Goal: Task Accomplishment & Management: Manage account settings

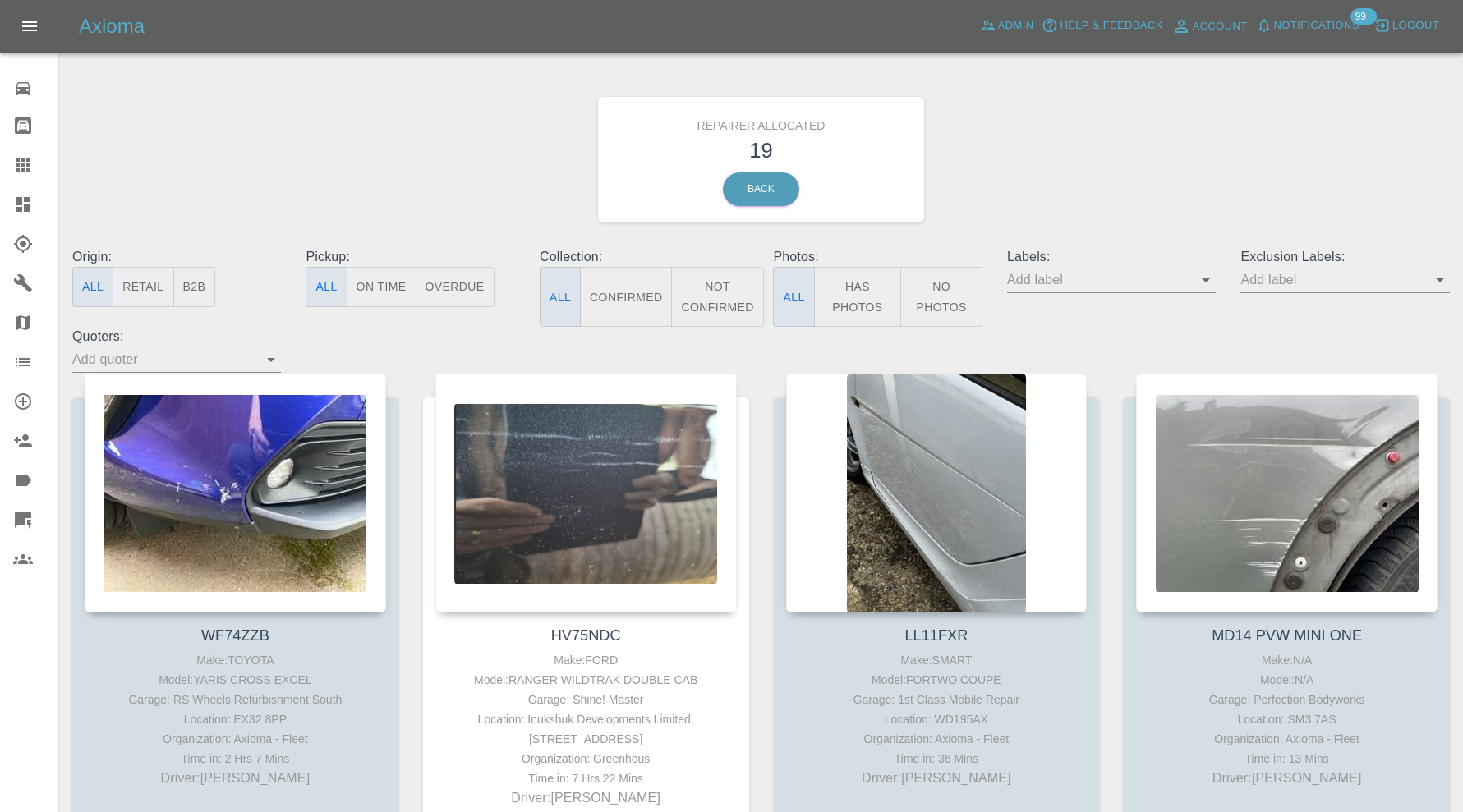
scroll to position [1643, 0]
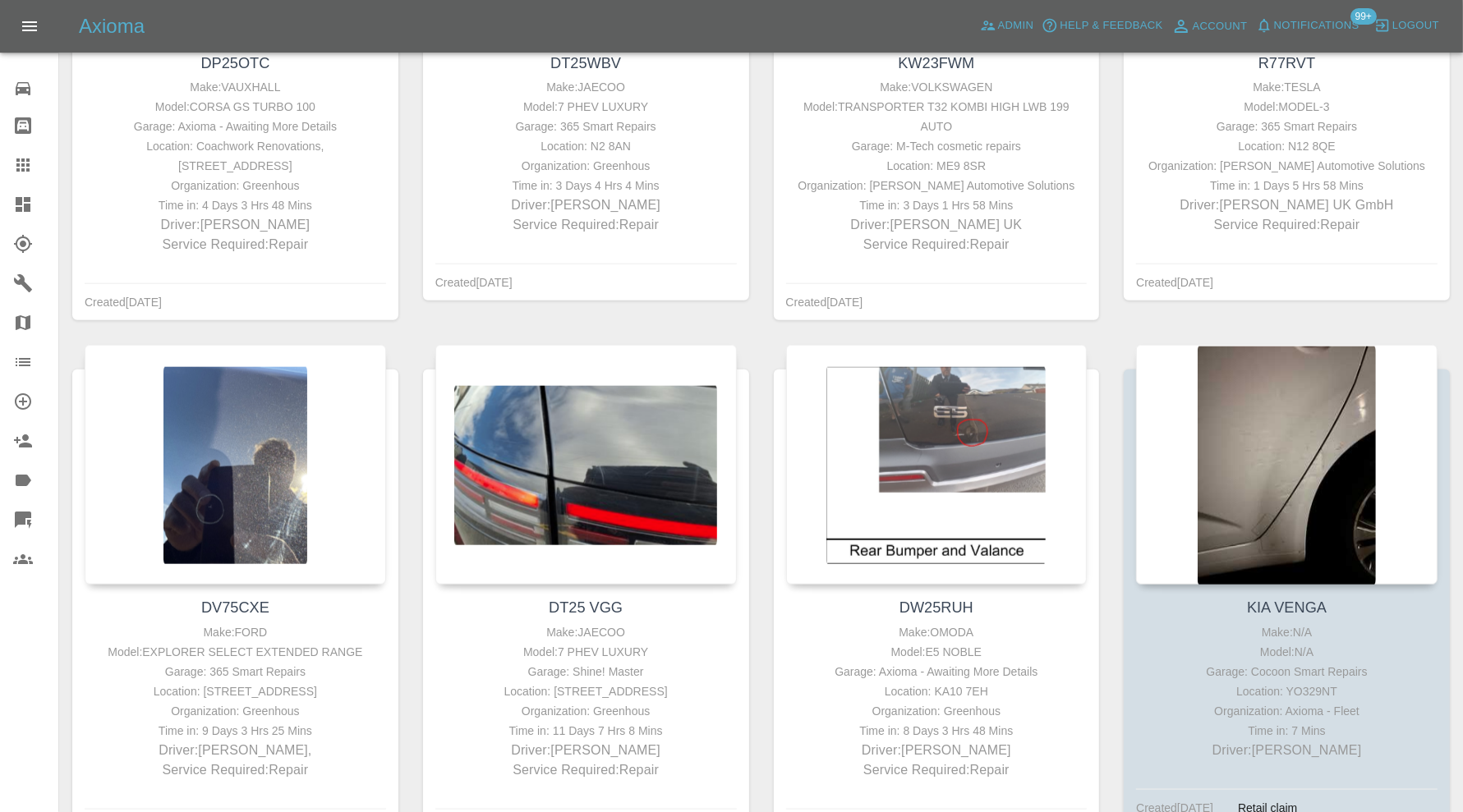
click at [26, 205] on icon at bounding box center [22, 204] width 14 height 14
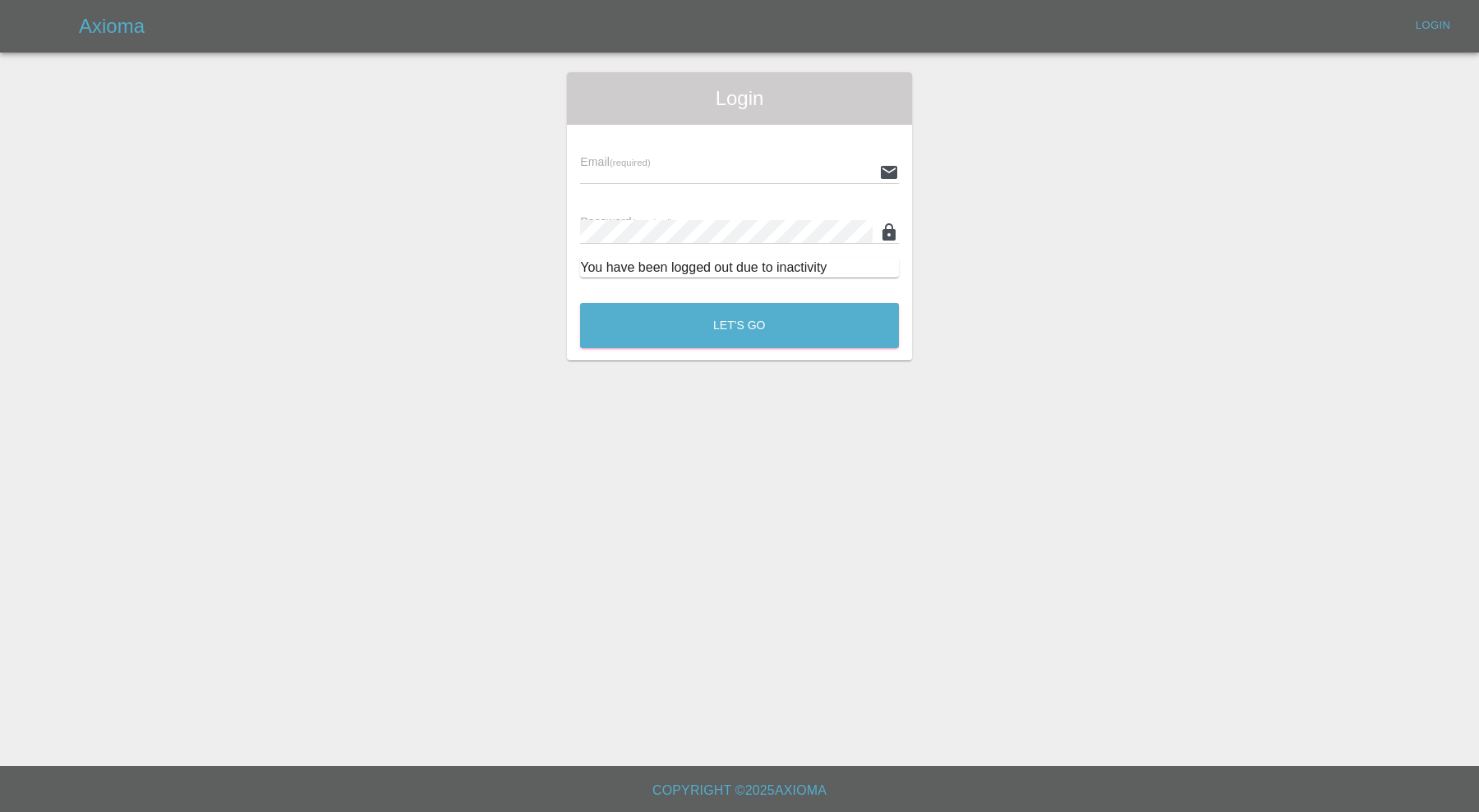
type input "[PERSON_NAME][EMAIL_ADDRESS][PERSON_NAME][DOMAIN_NAME]"
click at [650, 364] on main "Login Email (required) [PERSON_NAME][EMAIL_ADDRESS][PERSON_NAME][DOMAIN_NAME] P…" at bounding box center [740, 383] width 1479 height 766
click at [655, 348] on div "Let's Go" at bounding box center [740, 321] width 320 height 62
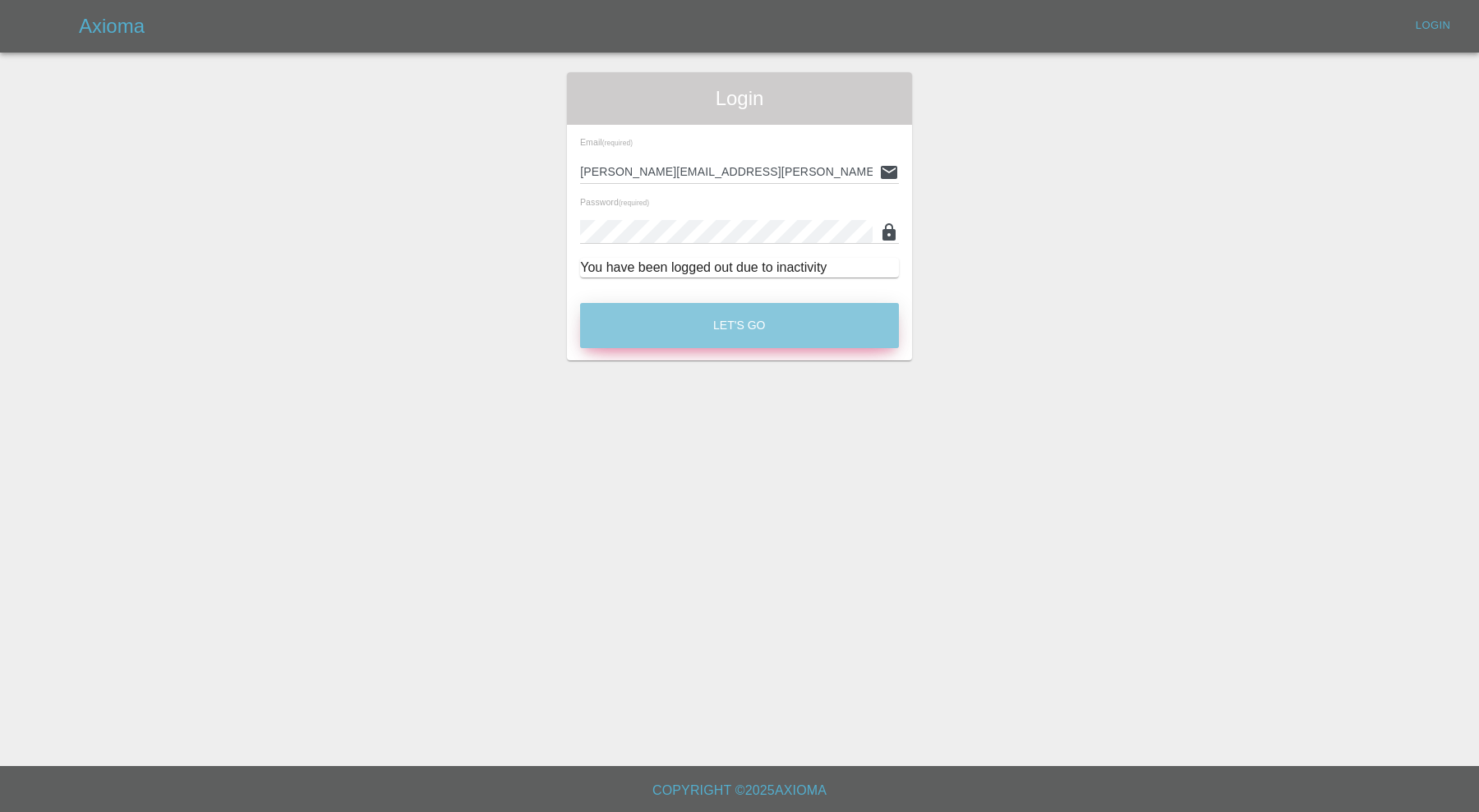
click at [667, 326] on button "Let's Go" at bounding box center [740, 326] width 318 height 45
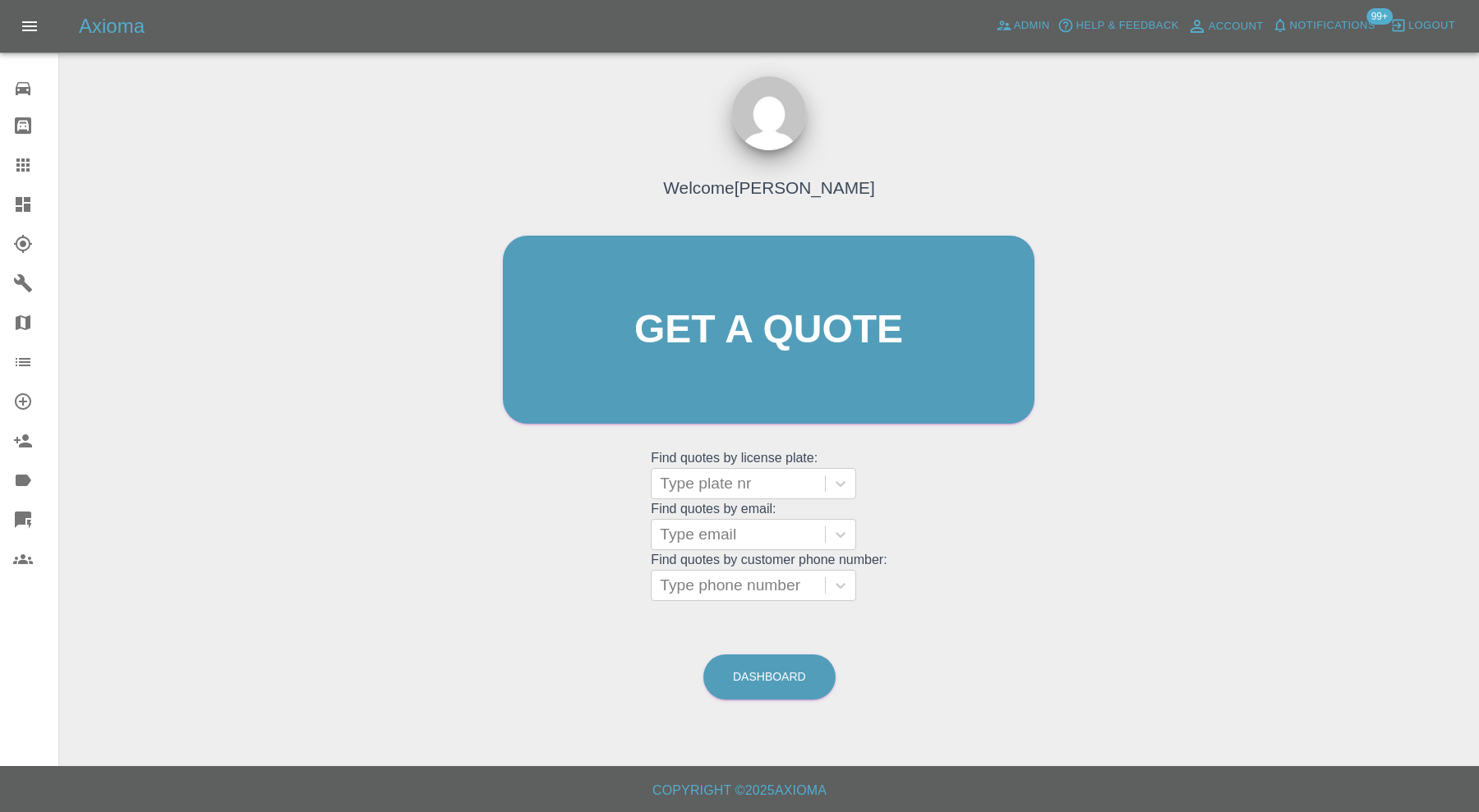
click at [9, 204] on link "Dashboard" at bounding box center [29, 205] width 58 height 40
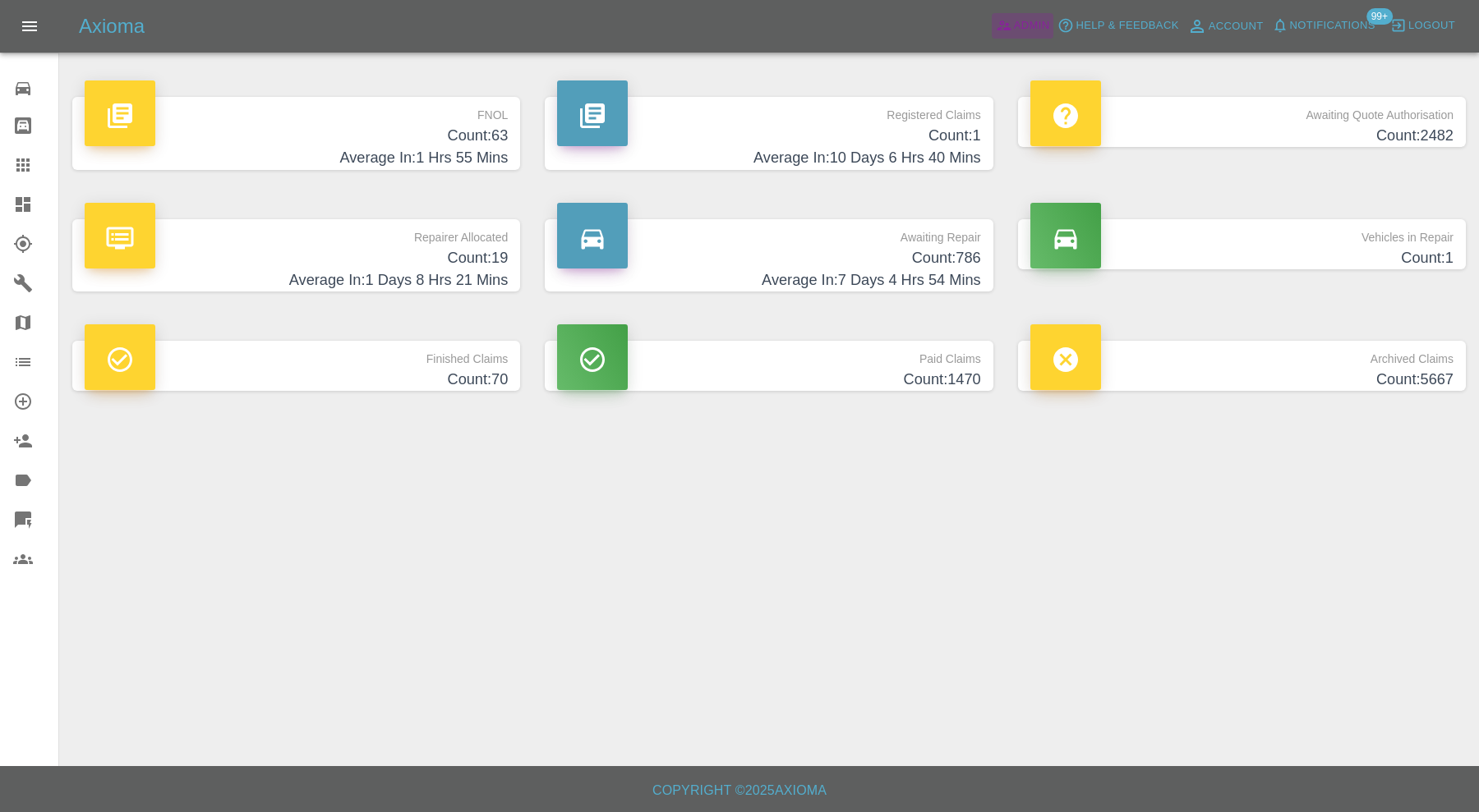
click at [1030, 31] on span "Admin" at bounding box center [1032, 25] width 36 height 19
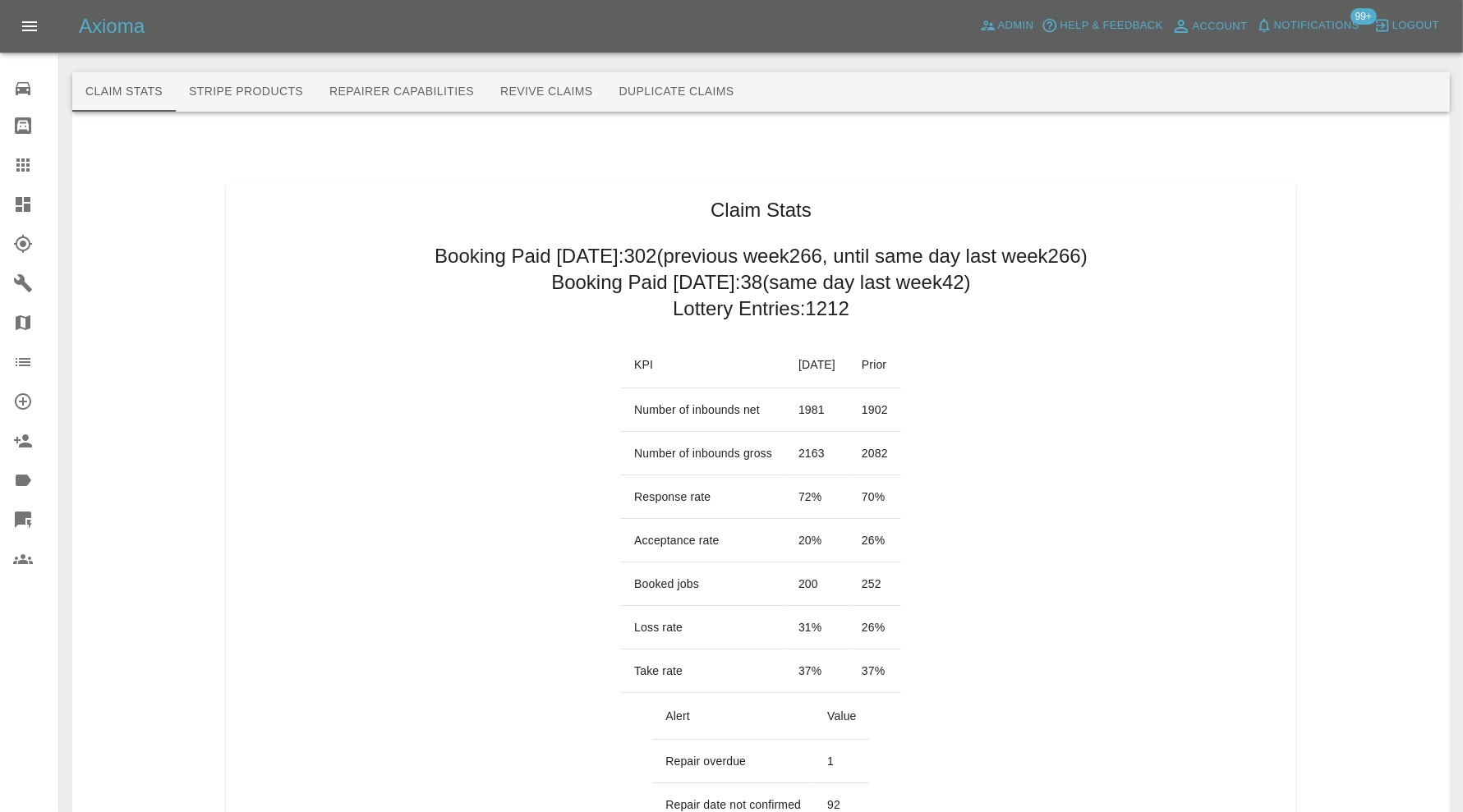
click at [27, 156] on icon at bounding box center [23, 165] width 20 height 20
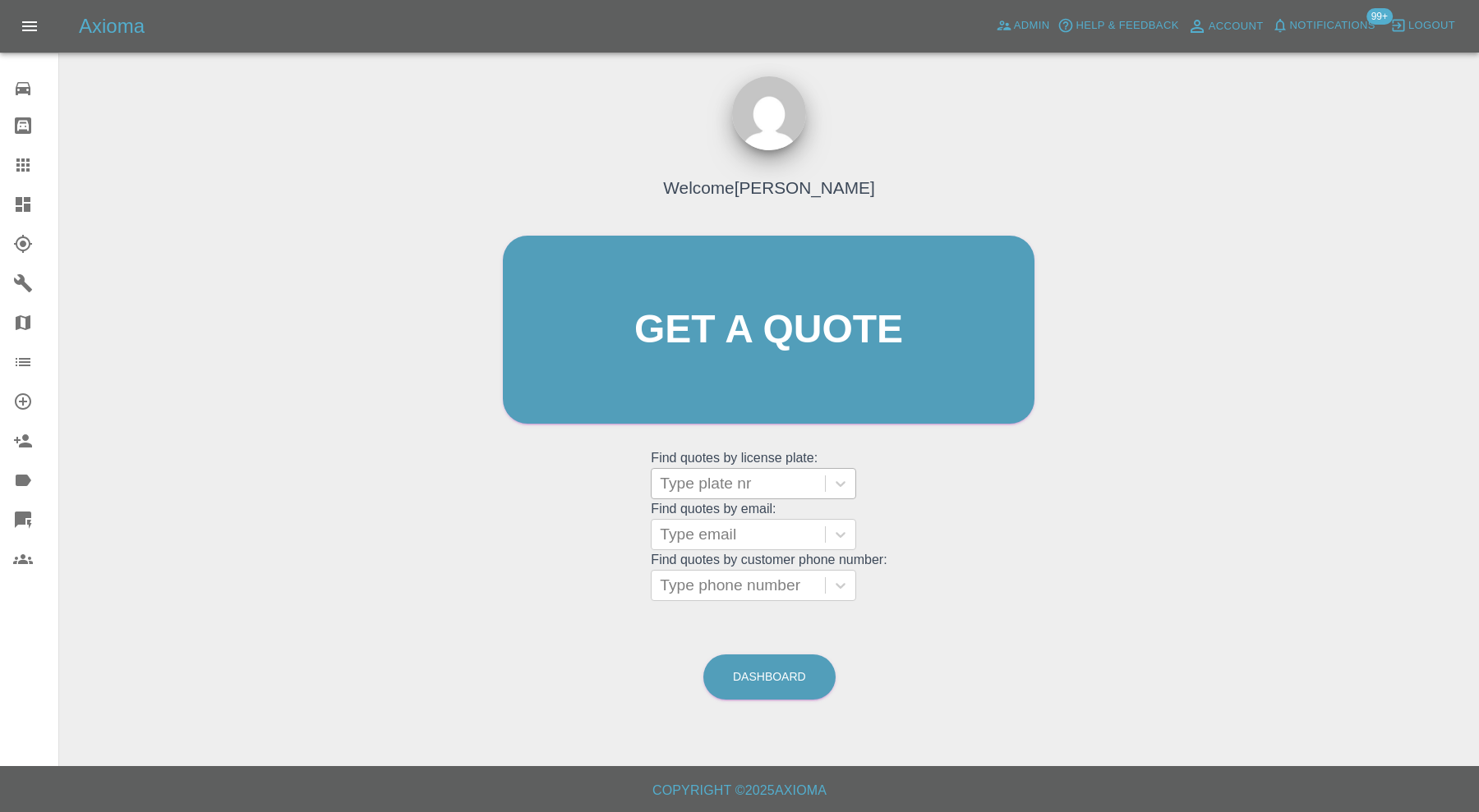
click at [706, 490] on div at bounding box center [738, 484] width 157 height 23
type input "mk70"
click at [1019, 497] on div "Welcome [PERSON_NAME] Get a quote Get a quote Find quotes by license plate: Typ…" at bounding box center [768, 361] width 566 height 496
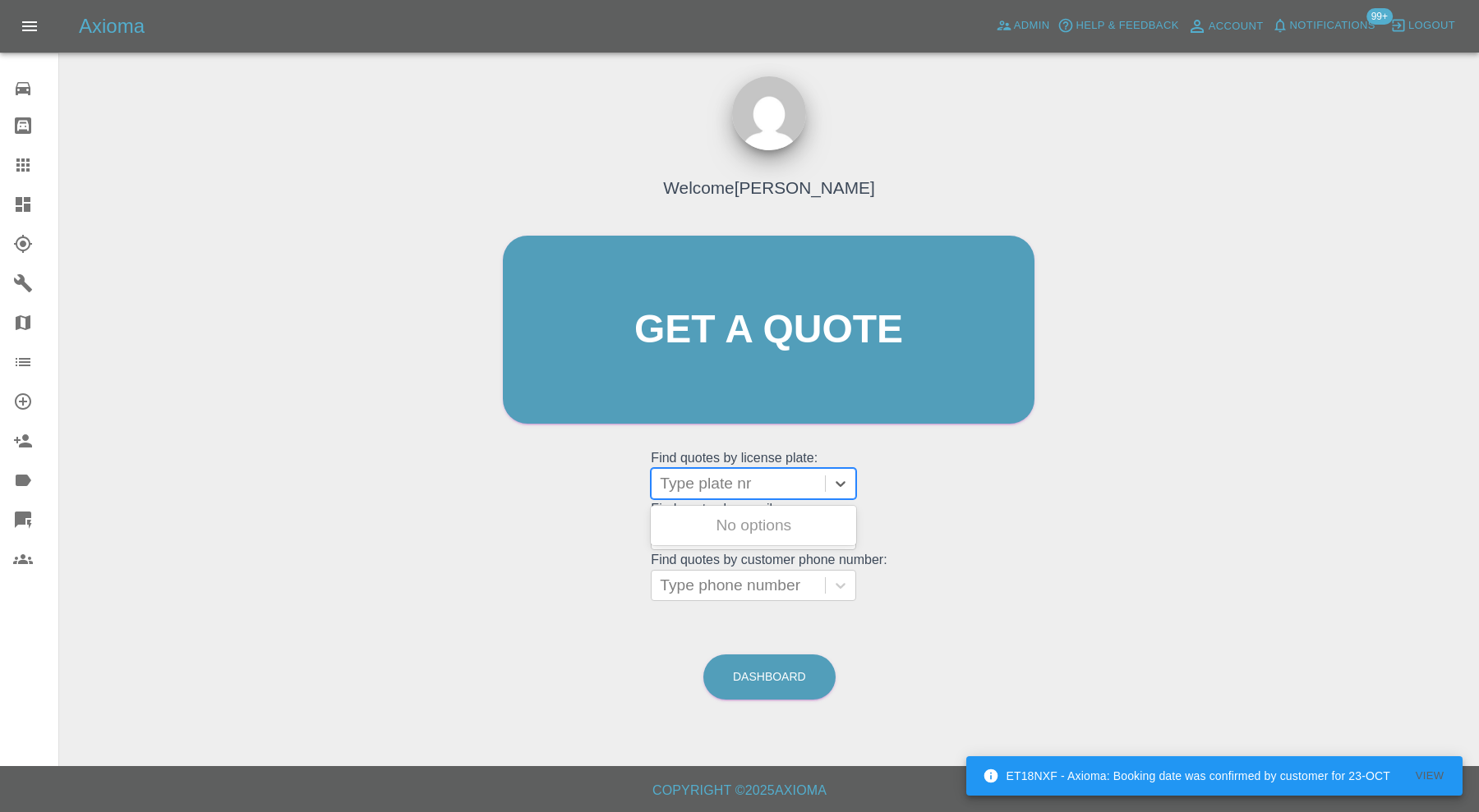
click at [694, 485] on div at bounding box center [738, 484] width 157 height 23
type input "MK70"
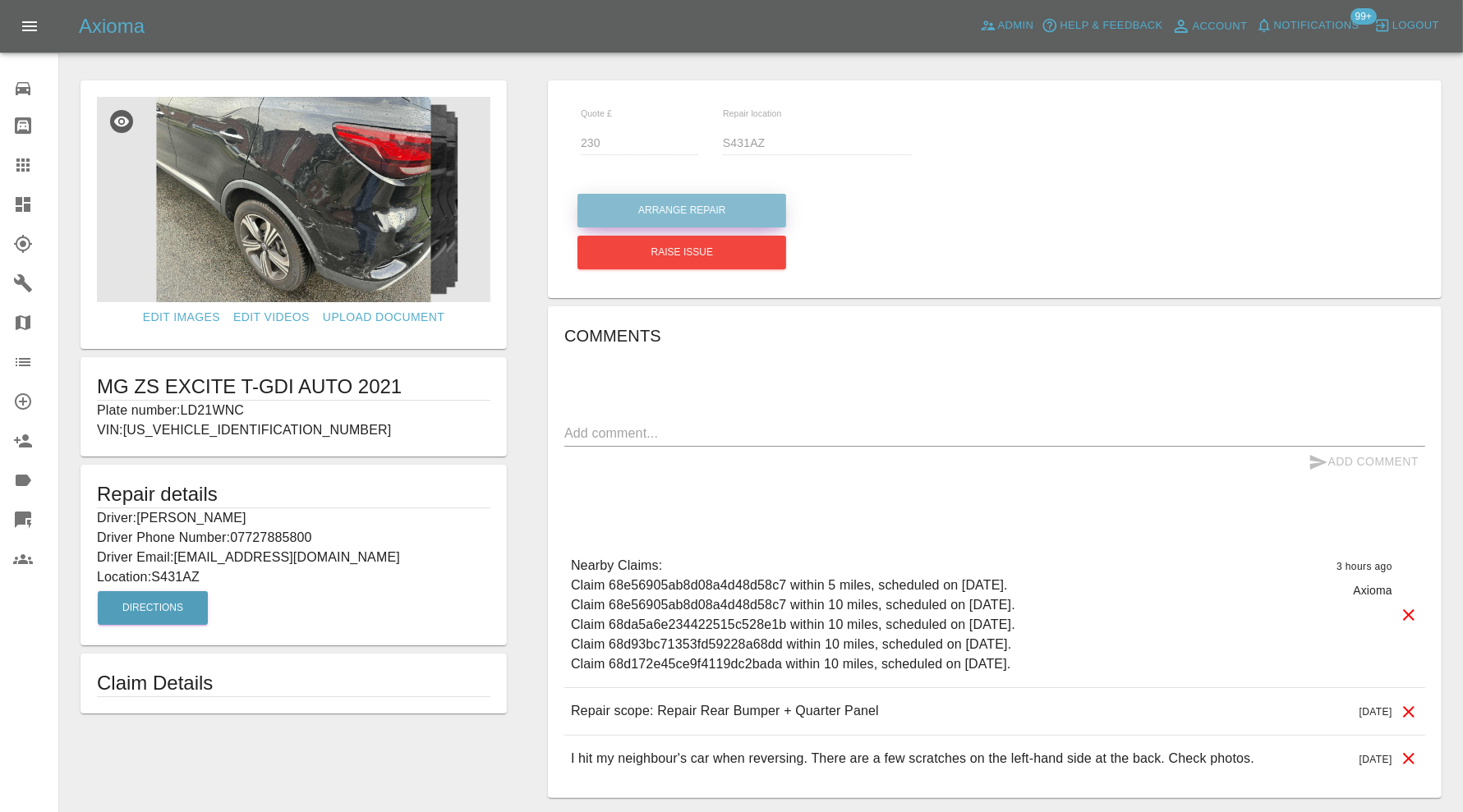
click at [694, 224] on button "Arrange Repair" at bounding box center [682, 210] width 209 height 33
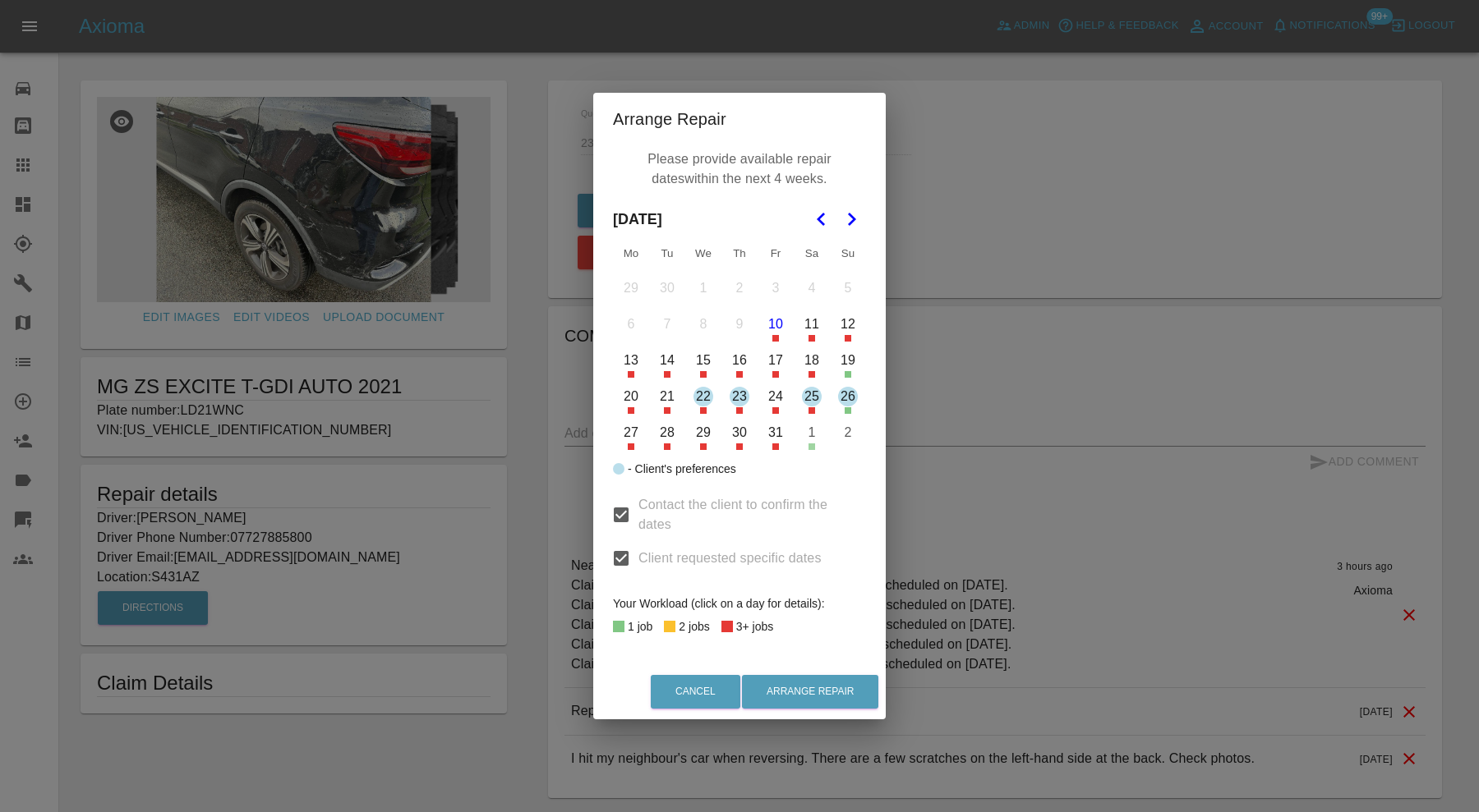
click at [811, 395] on button "25" at bounding box center [811, 397] width 34 height 34
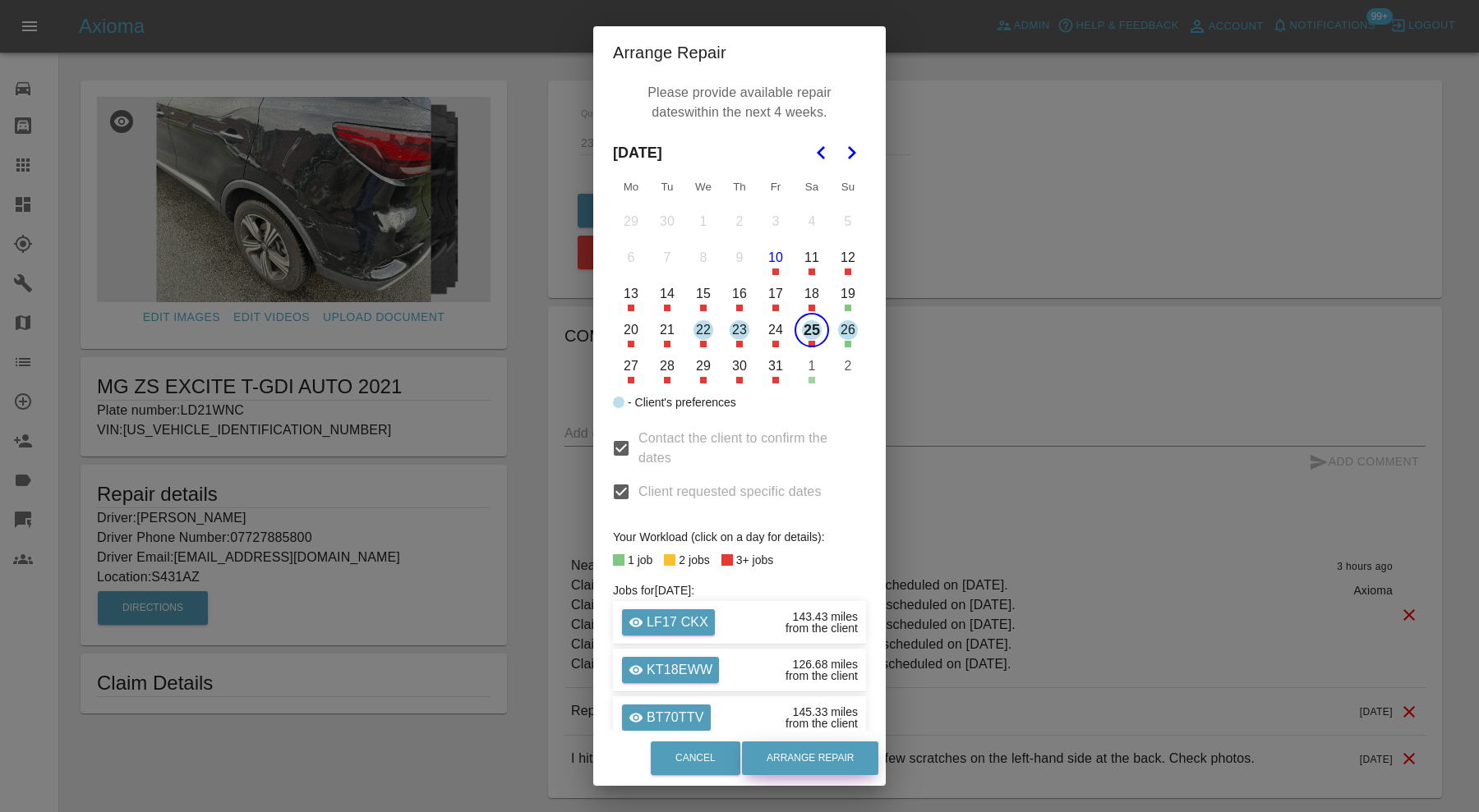
click at [867, 763] on button "Arrange Repair" at bounding box center [811, 758] width 137 height 33
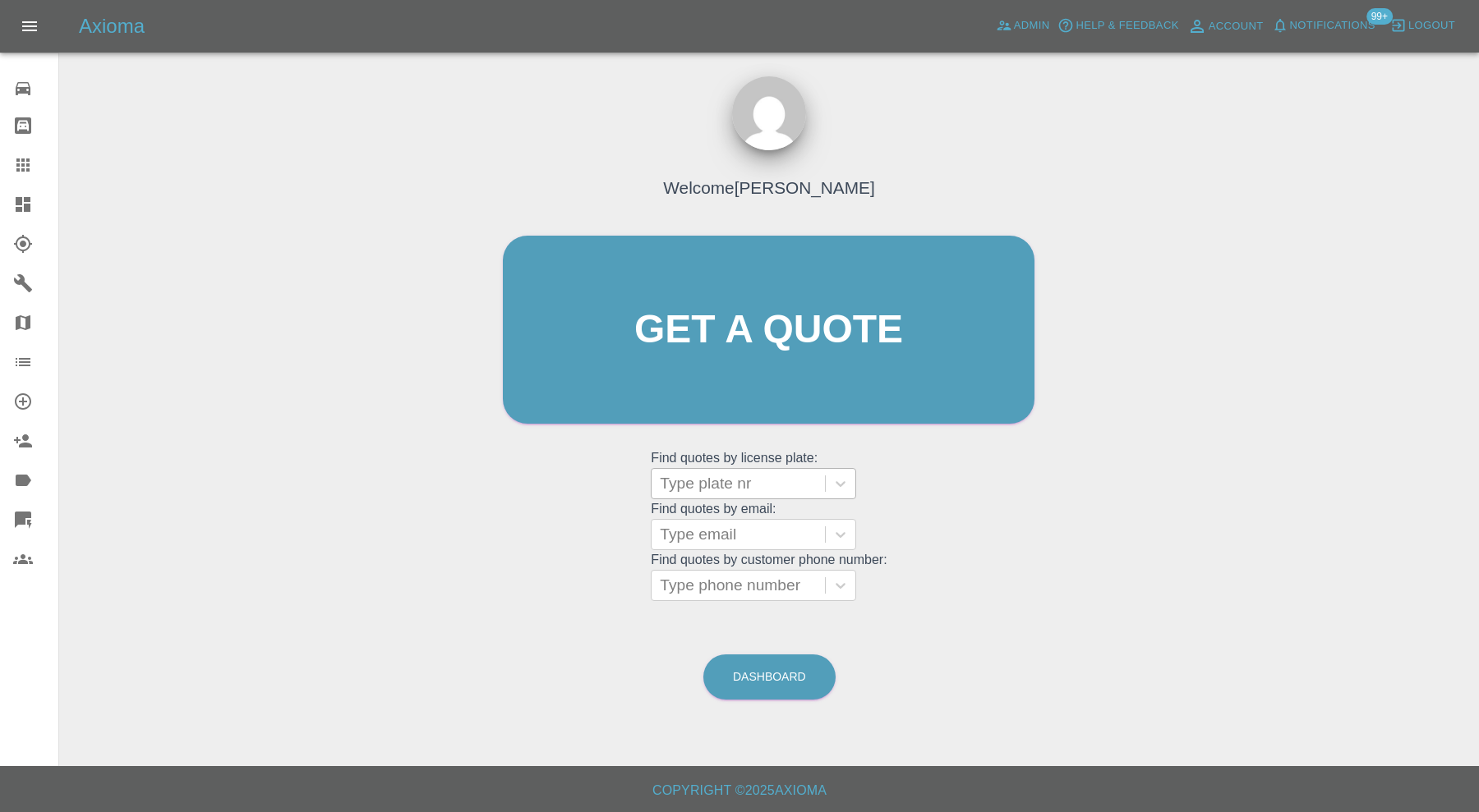
click at [773, 486] on div at bounding box center [738, 484] width 157 height 23
type input "MK70"
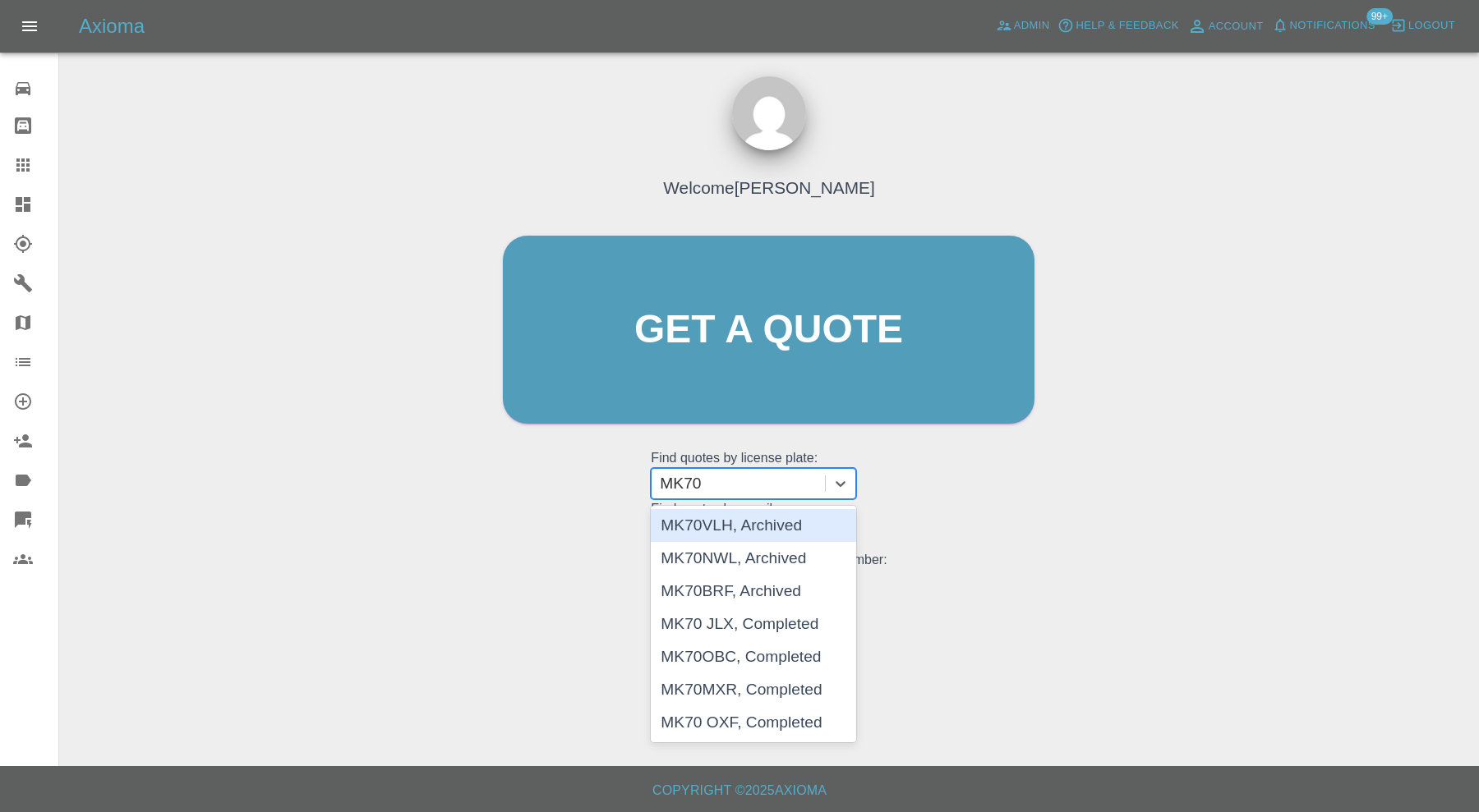
click at [777, 517] on div "MK70VLH, Archived" at bounding box center [753, 525] width 205 height 33
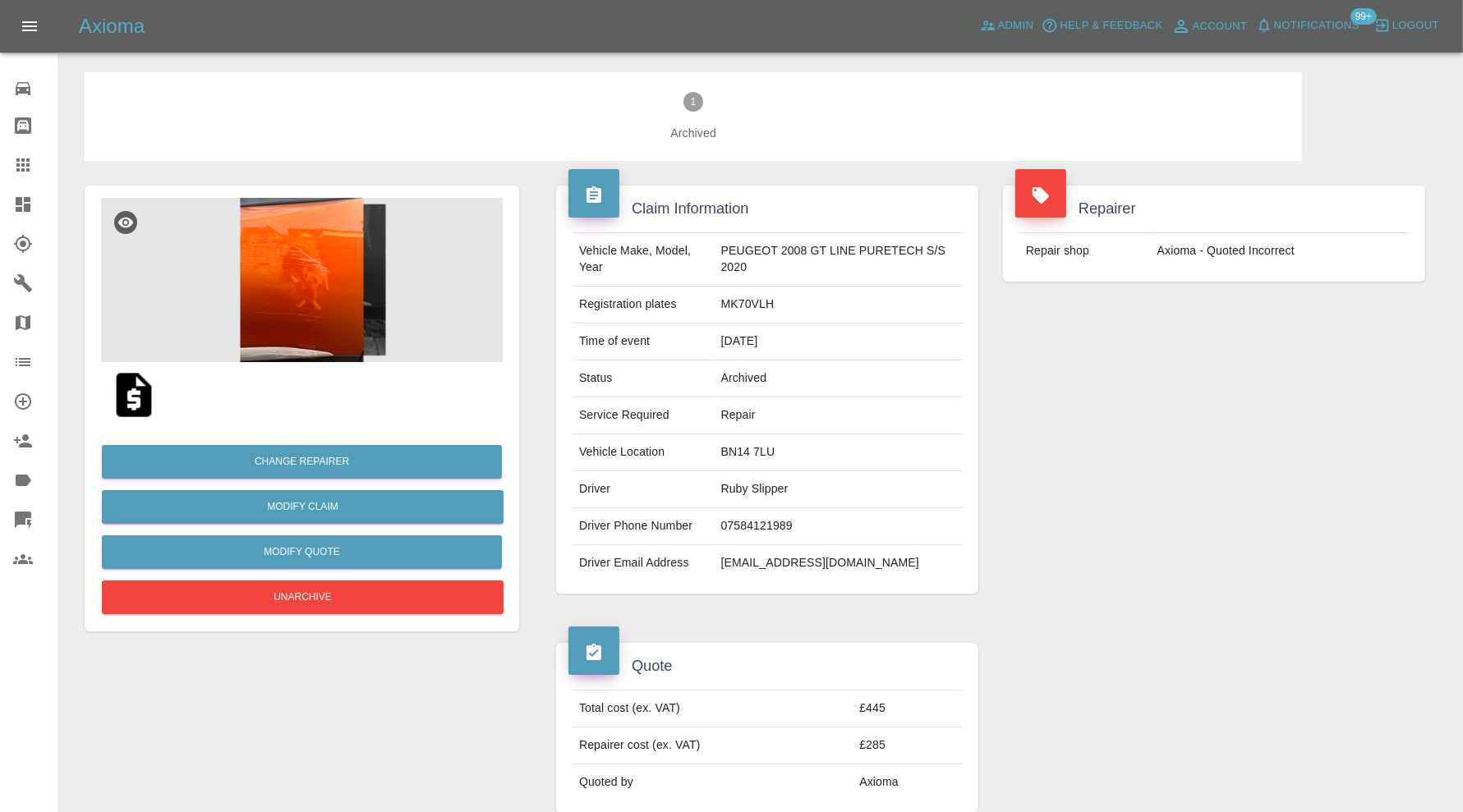
click at [140, 394] on img at bounding box center [134, 395] width 52 height 52
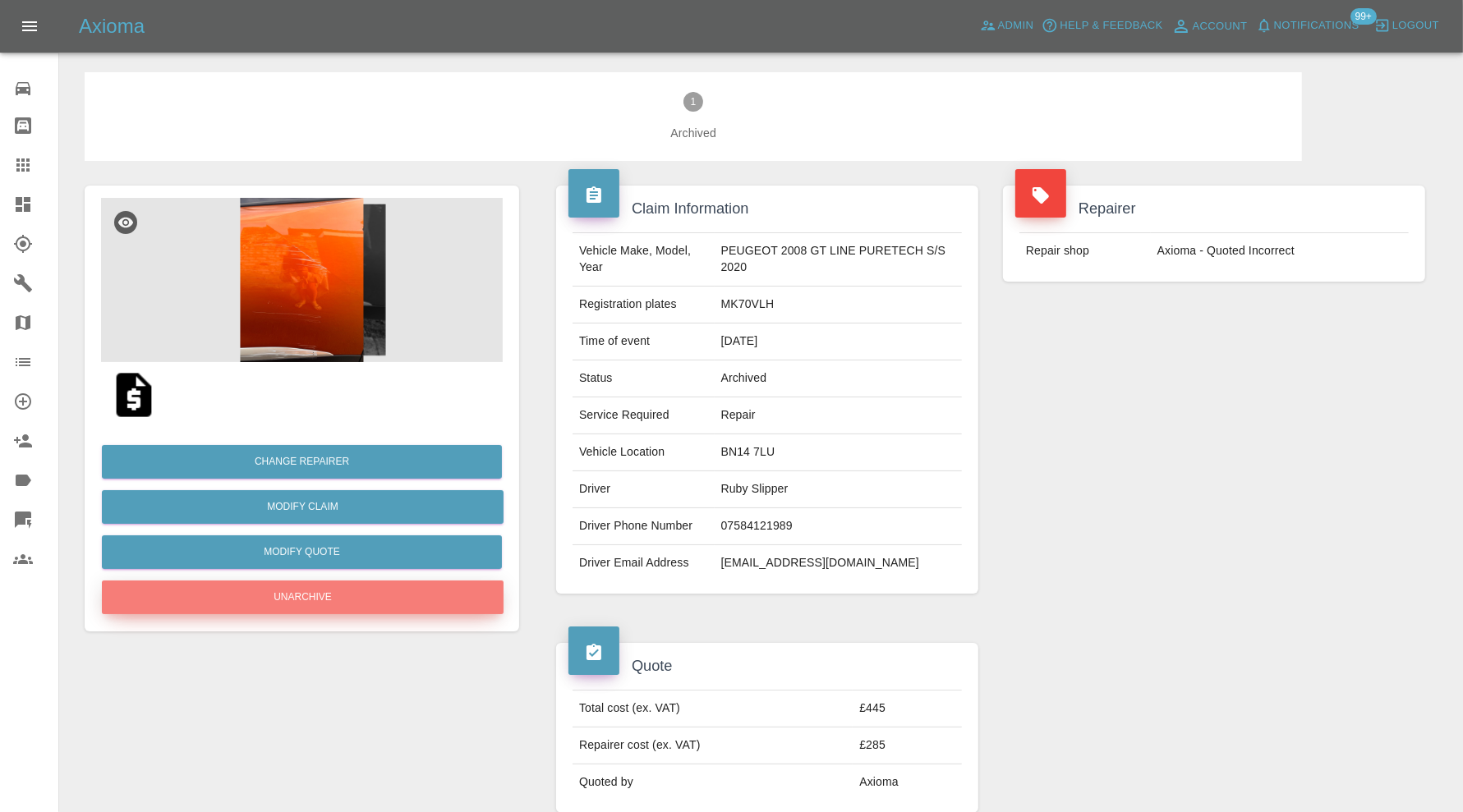
click at [357, 605] on button "Unarchive" at bounding box center [302, 597] width 402 height 33
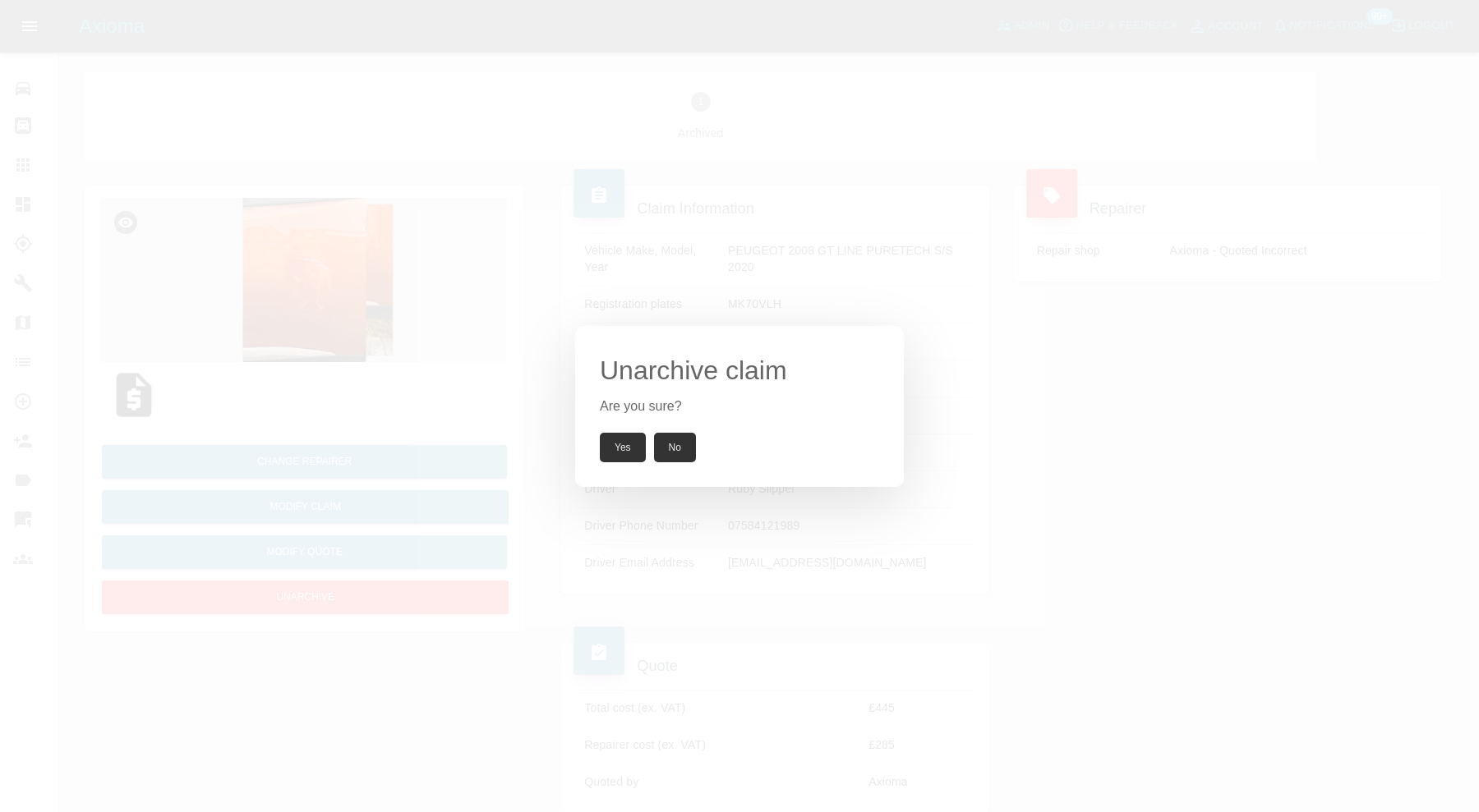
click at [619, 444] on button "Yes" at bounding box center [623, 447] width 46 height 30
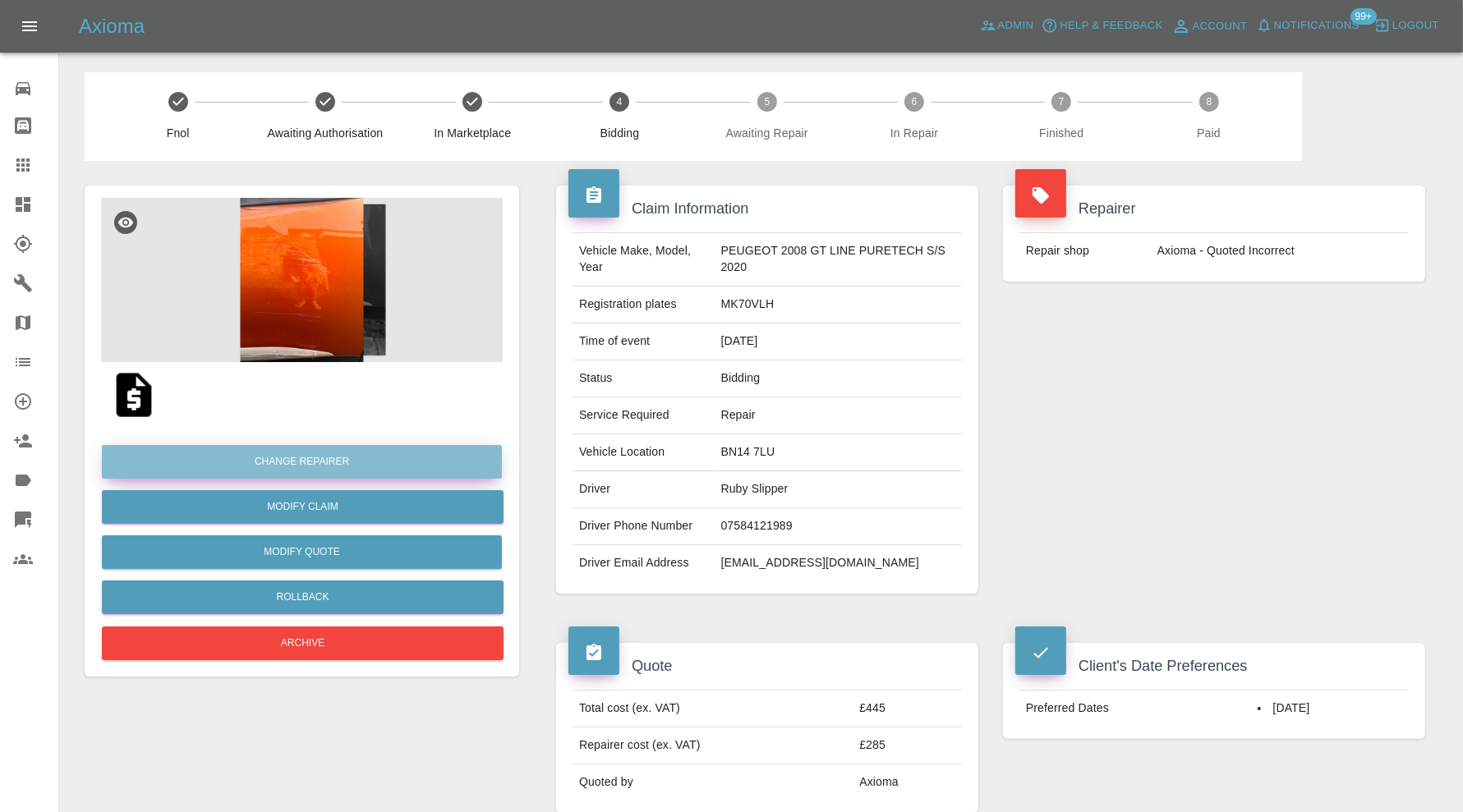
click at [388, 458] on button "Change Repairer" at bounding box center [301, 461] width 400 height 33
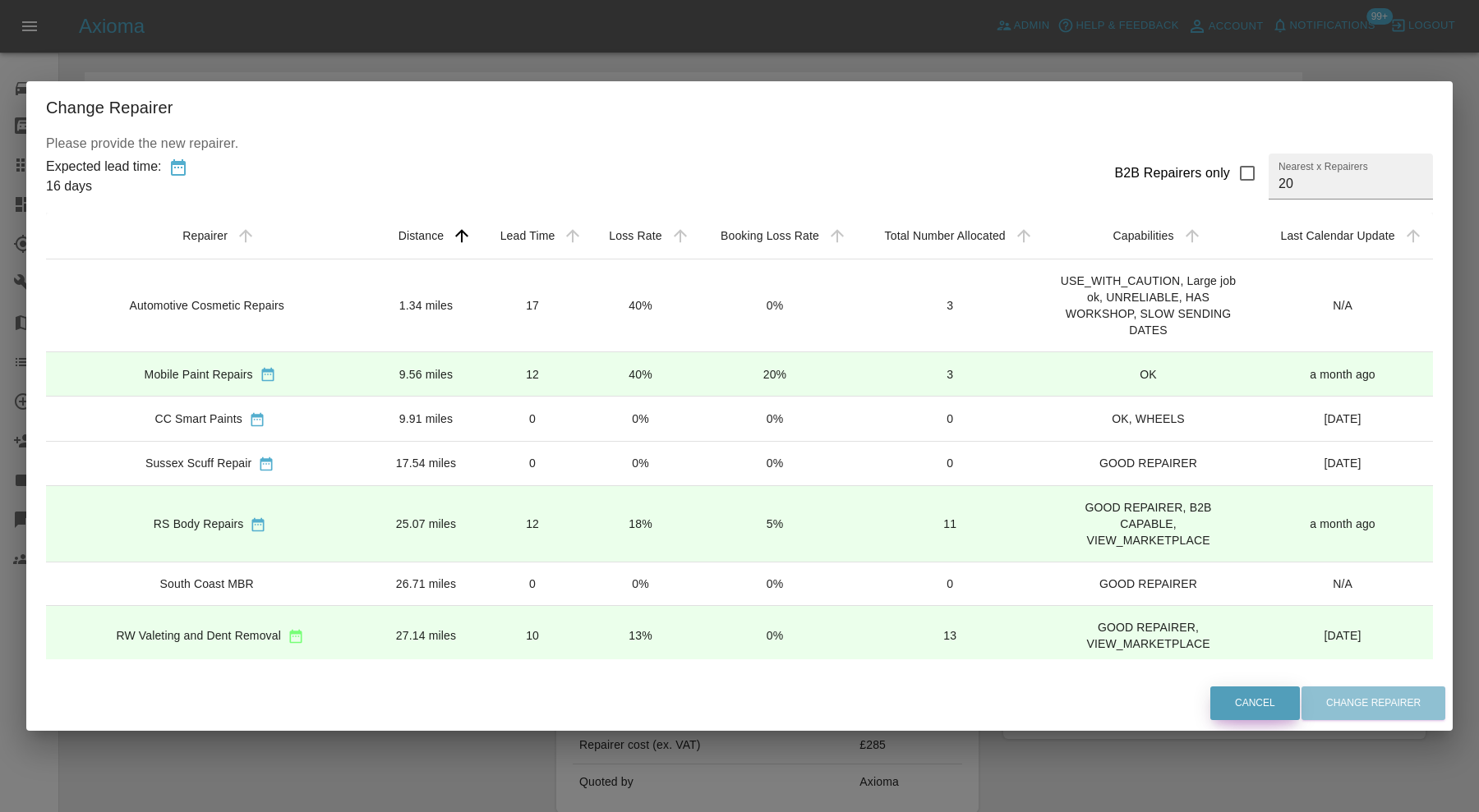
click at [1238, 695] on button "Cancel" at bounding box center [1255, 703] width 90 height 33
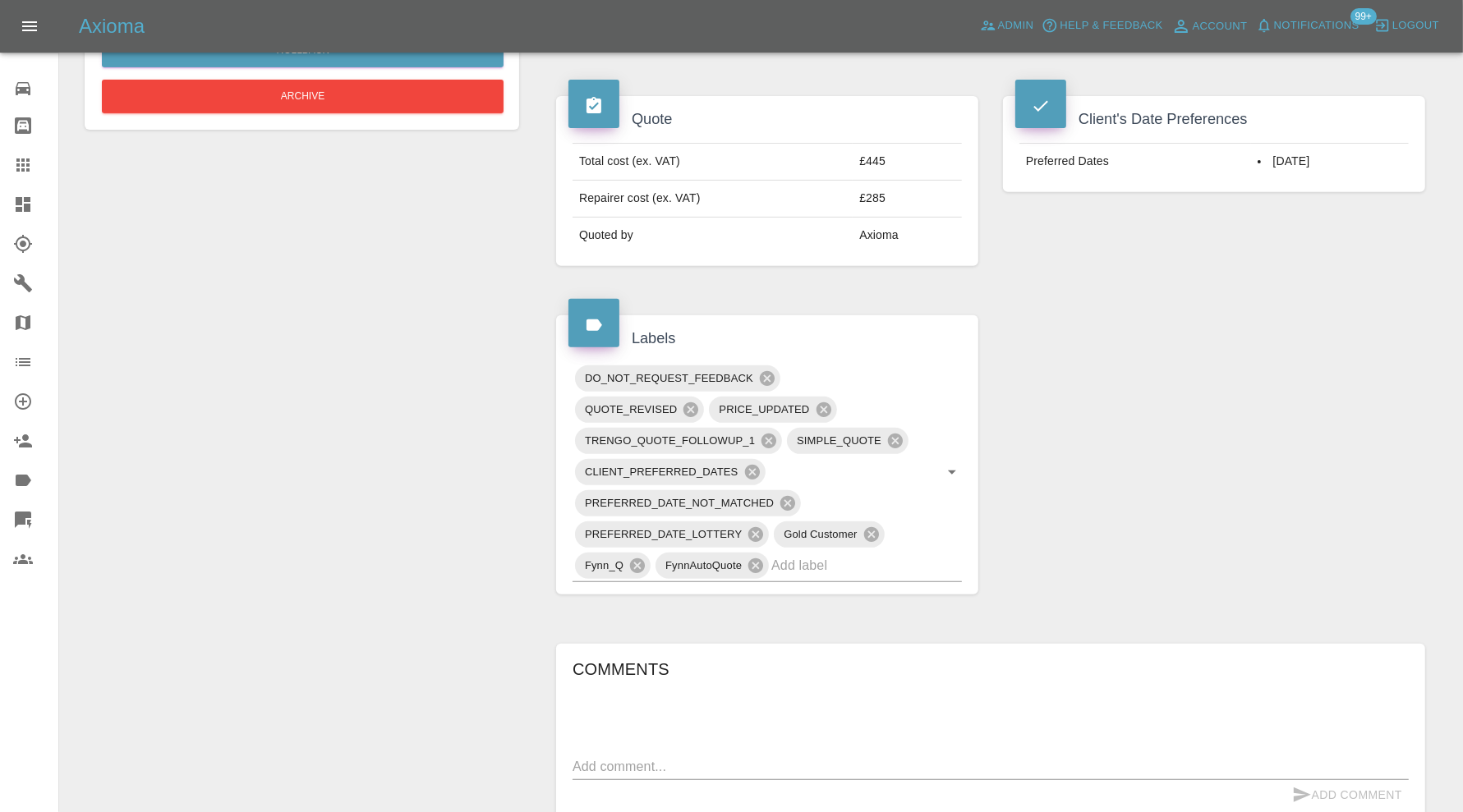
scroll to position [1095, 0]
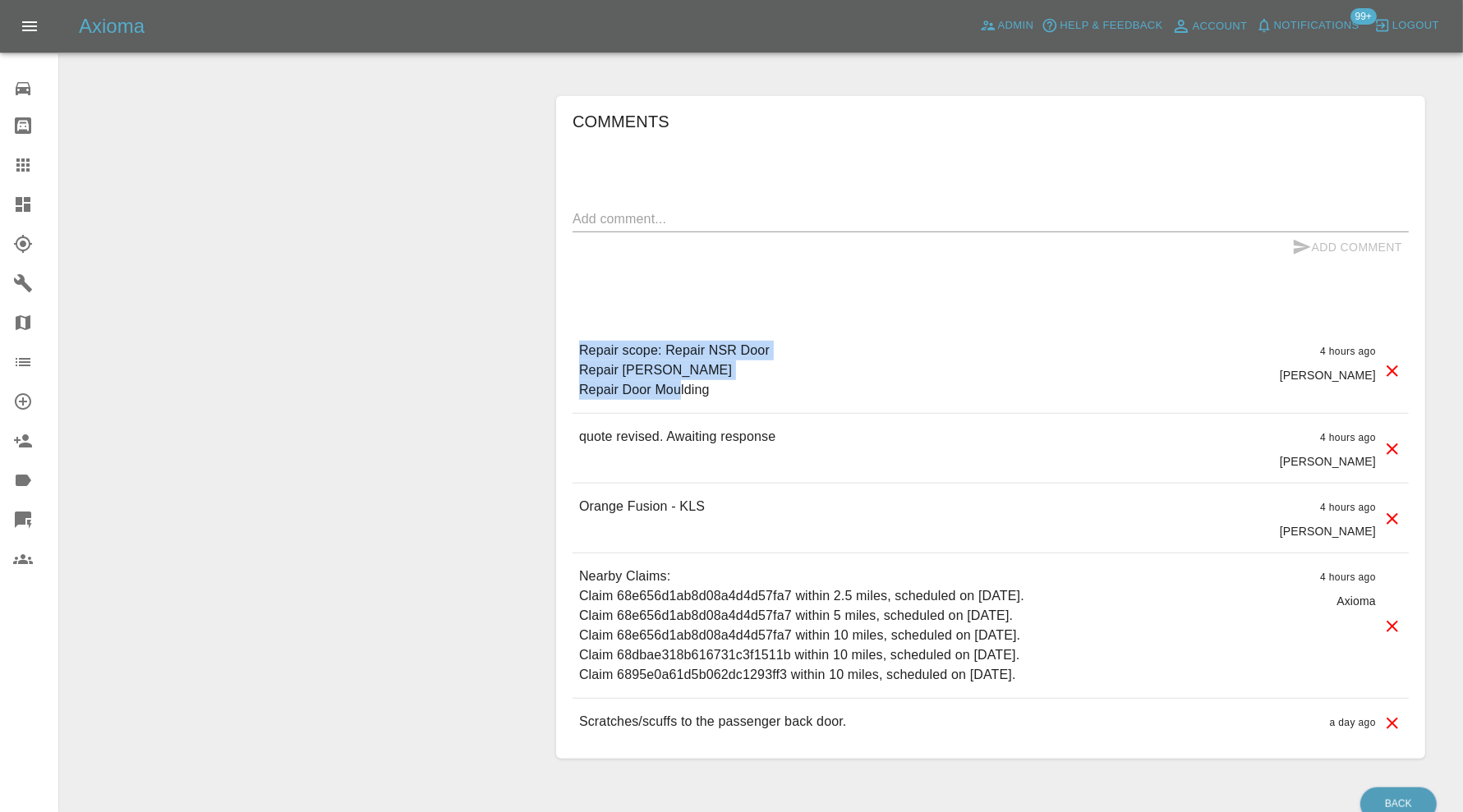
drag, startPoint x: 744, startPoint y: 386, endPoint x: 557, endPoint y: 346, distance: 191.2
click at [557, 346] on div "Comments x Add Comment Repair scope: Repair NSR Door Repair NS Sill Repair Door…" at bounding box center [990, 427] width 869 height 663
copy p "Repair scope: Repair NSR Door Repair NS Sill Repair Door Moulding"
click at [627, 225] on div "x" at bounding box center [991, 219] width 836 height 26
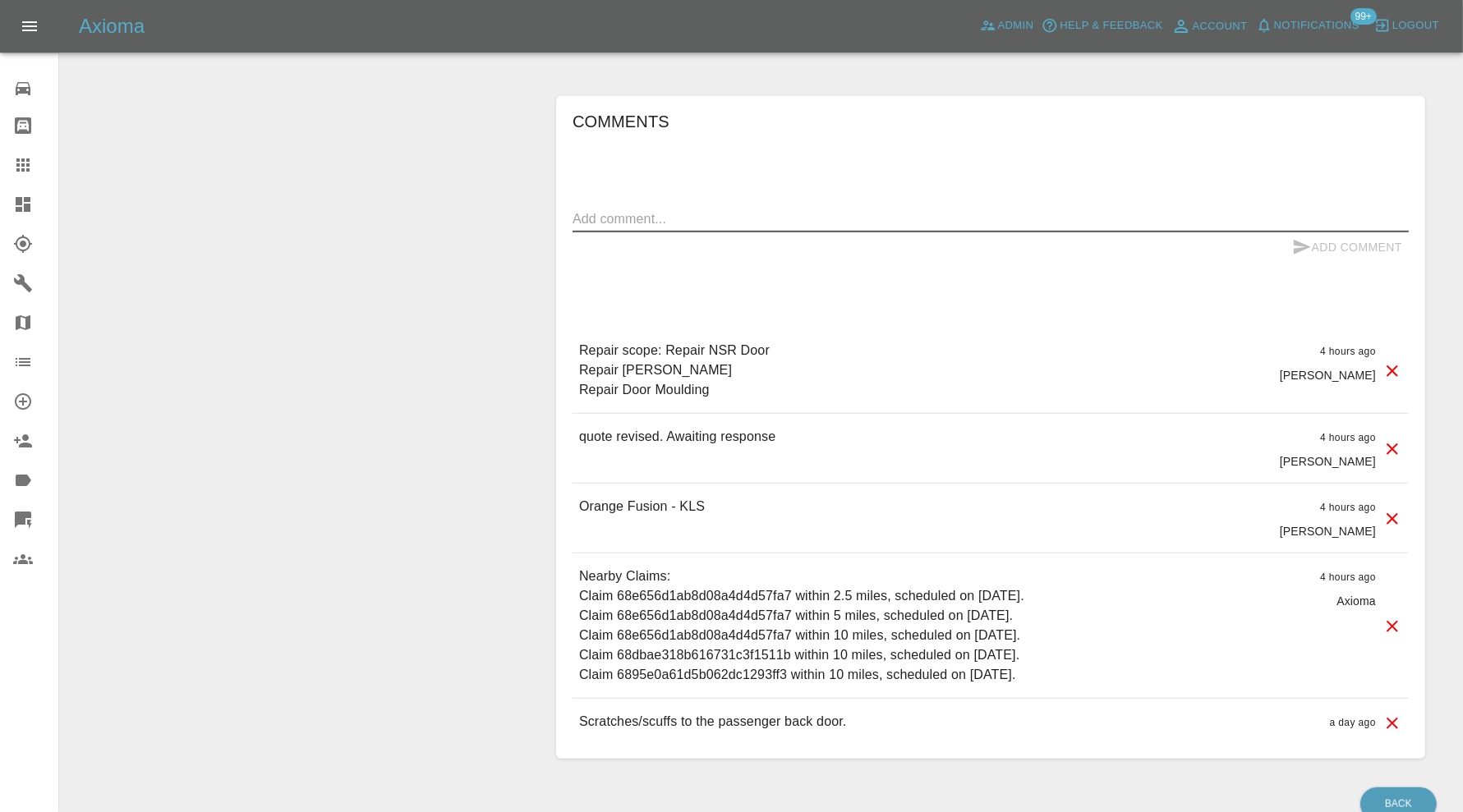
paste textarea "Repair scope: Repair NSR Door Repair NS Sill Repair Door Moulding"
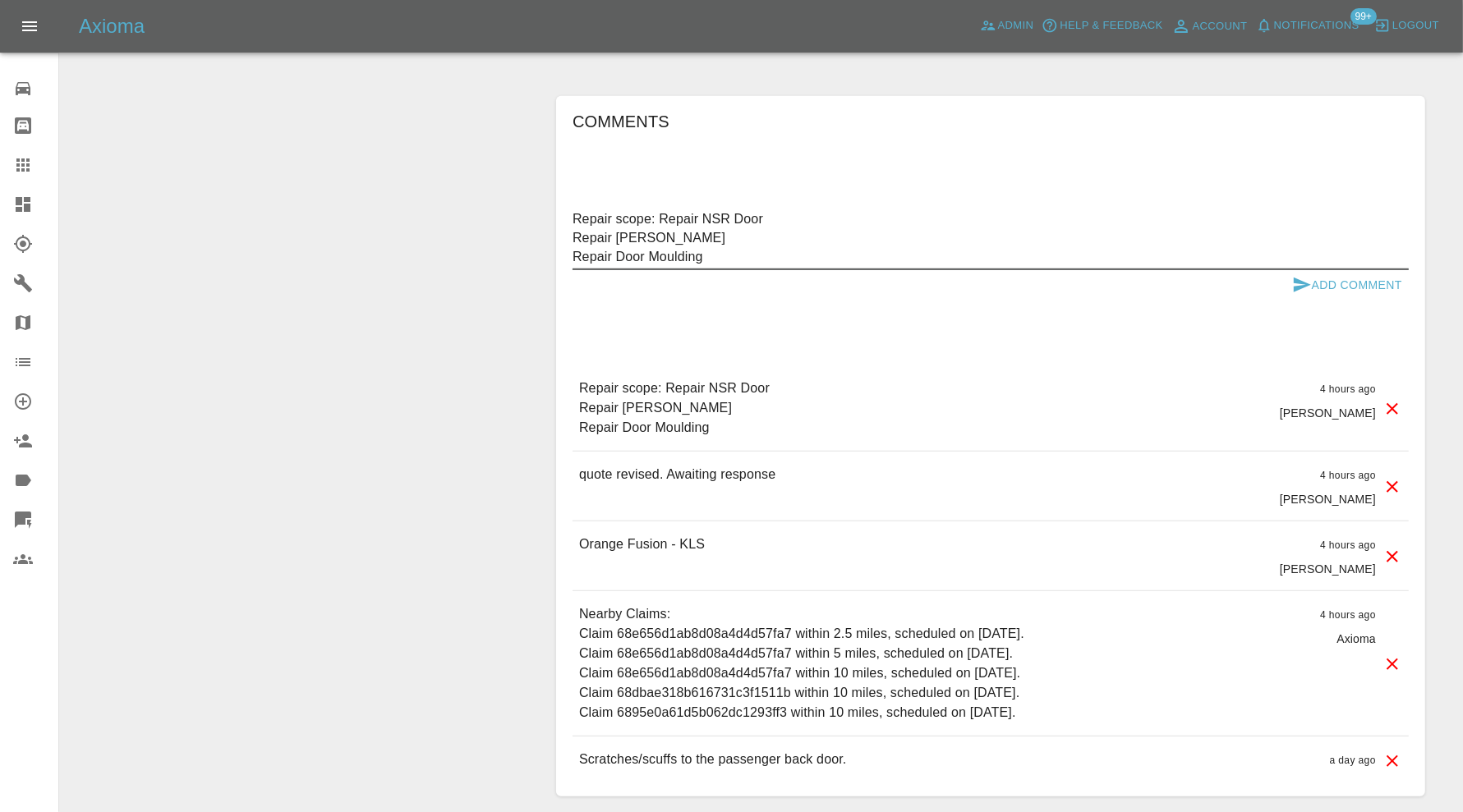
type textarea "Repair scope: Repair NSR Door Repair NS Sill Repair Door Moulding"
click at [1360, 282] on button "Add Comment" at bounding box center [1346, 285] width 123 height 31
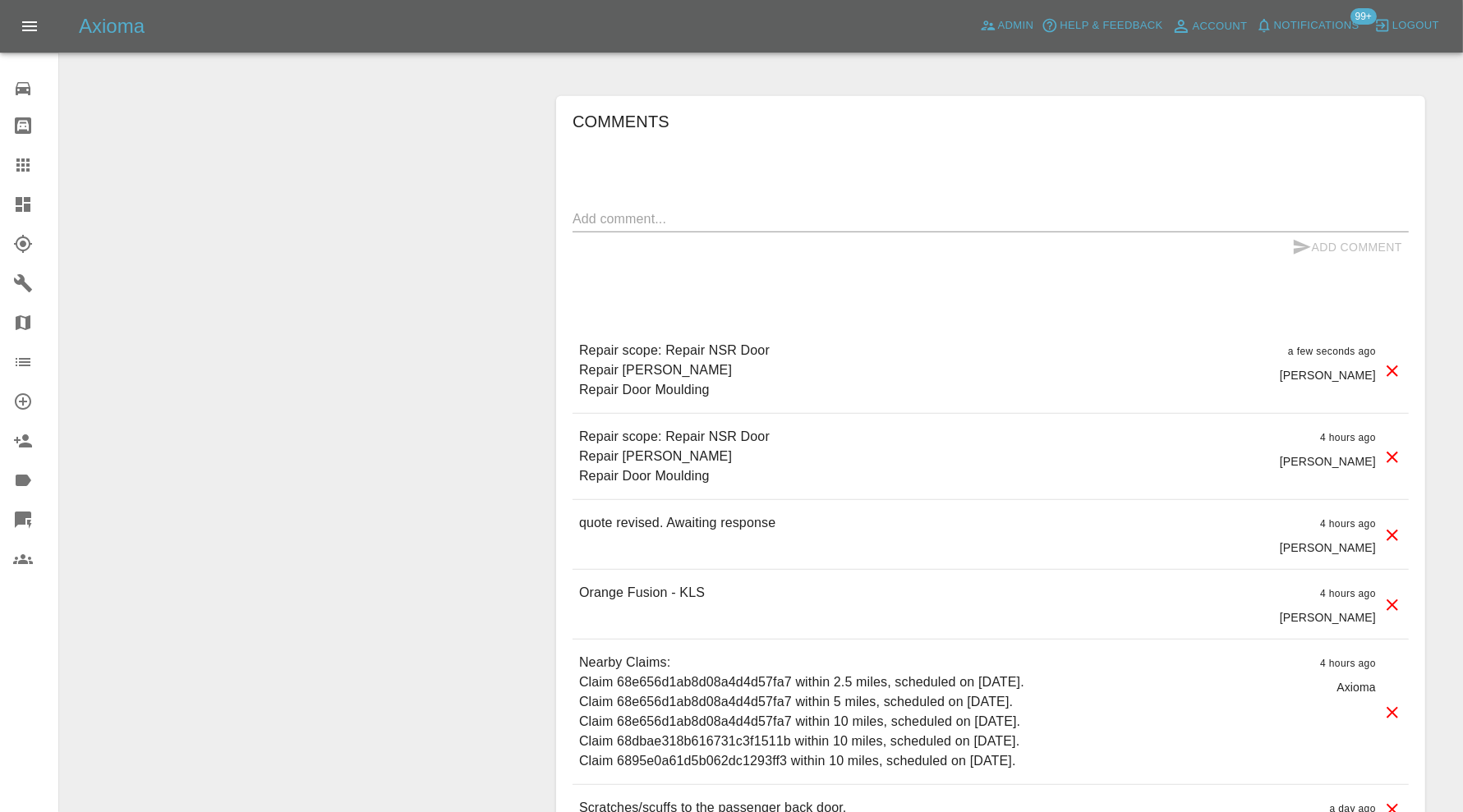
click at [1385, 367] on icon at bounding box center [1392, 371] width 20 height 20
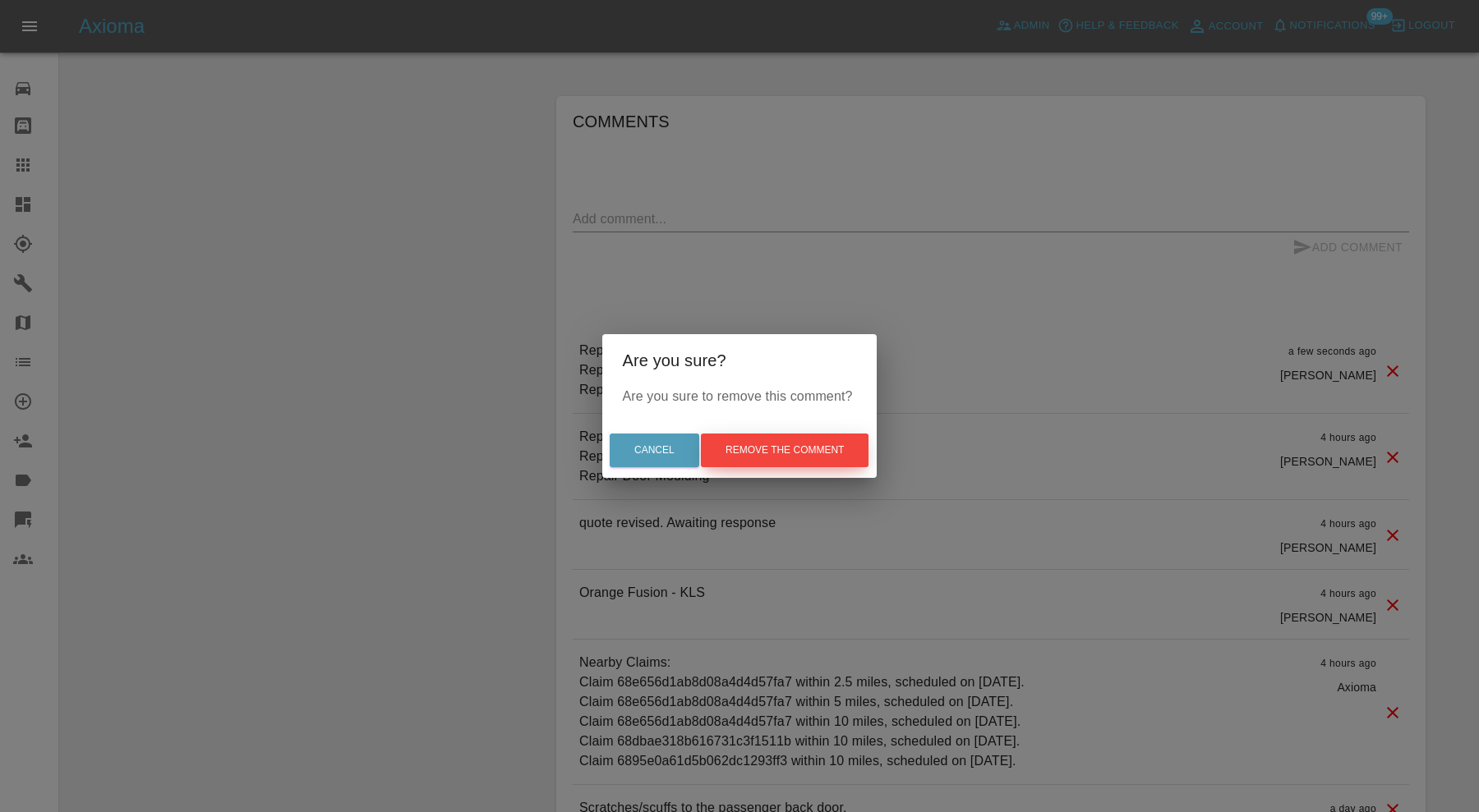
click at [800, 446] on button "Remove the comment" at bounding box center [784, 450] width 167 height 33
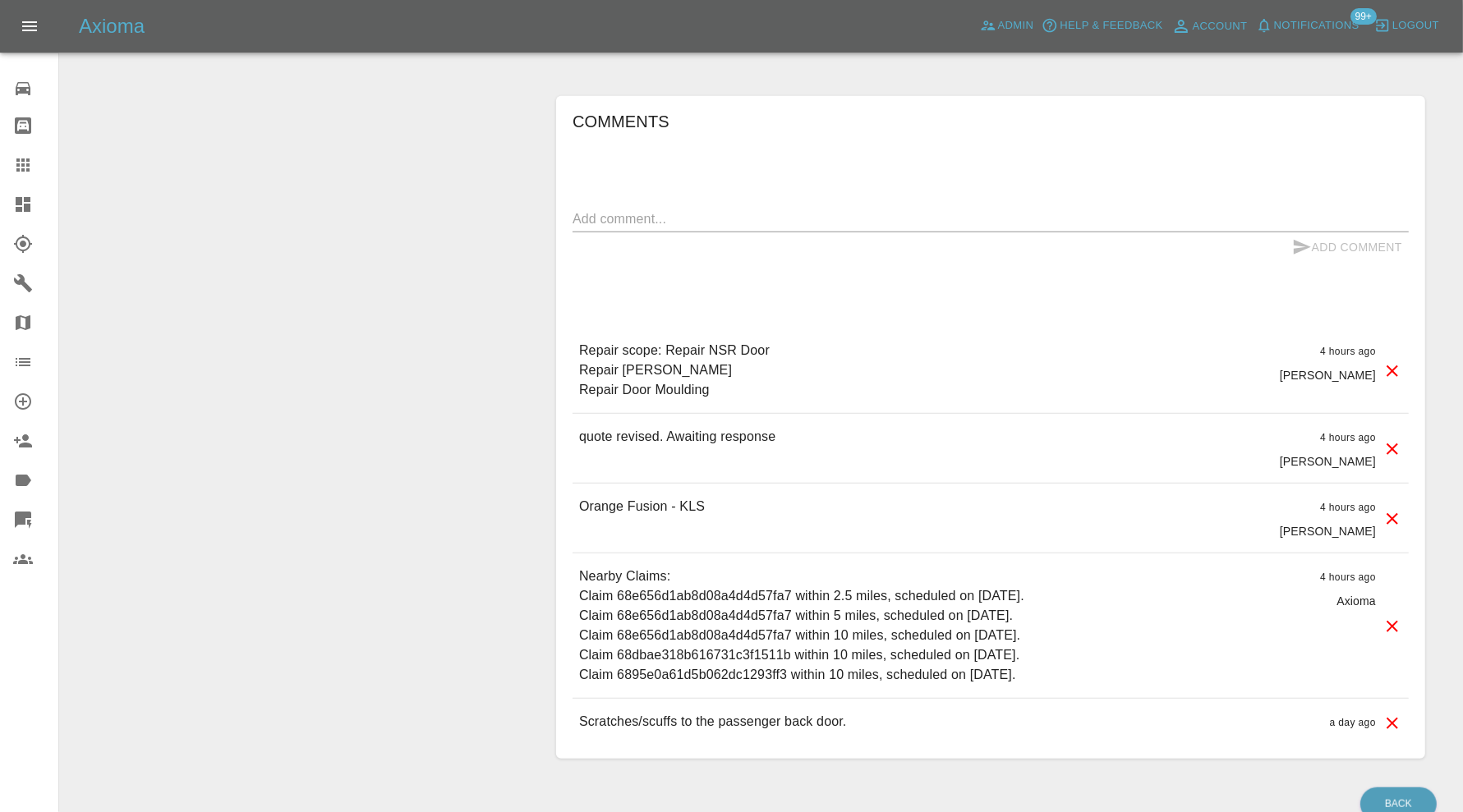
click at [772, 221] on textarea at bounding box center [991, 219] width 836 height 19
paste textarea "Repair scope: Repair NSR Door Repair NS Sill Repair Door Moulding"
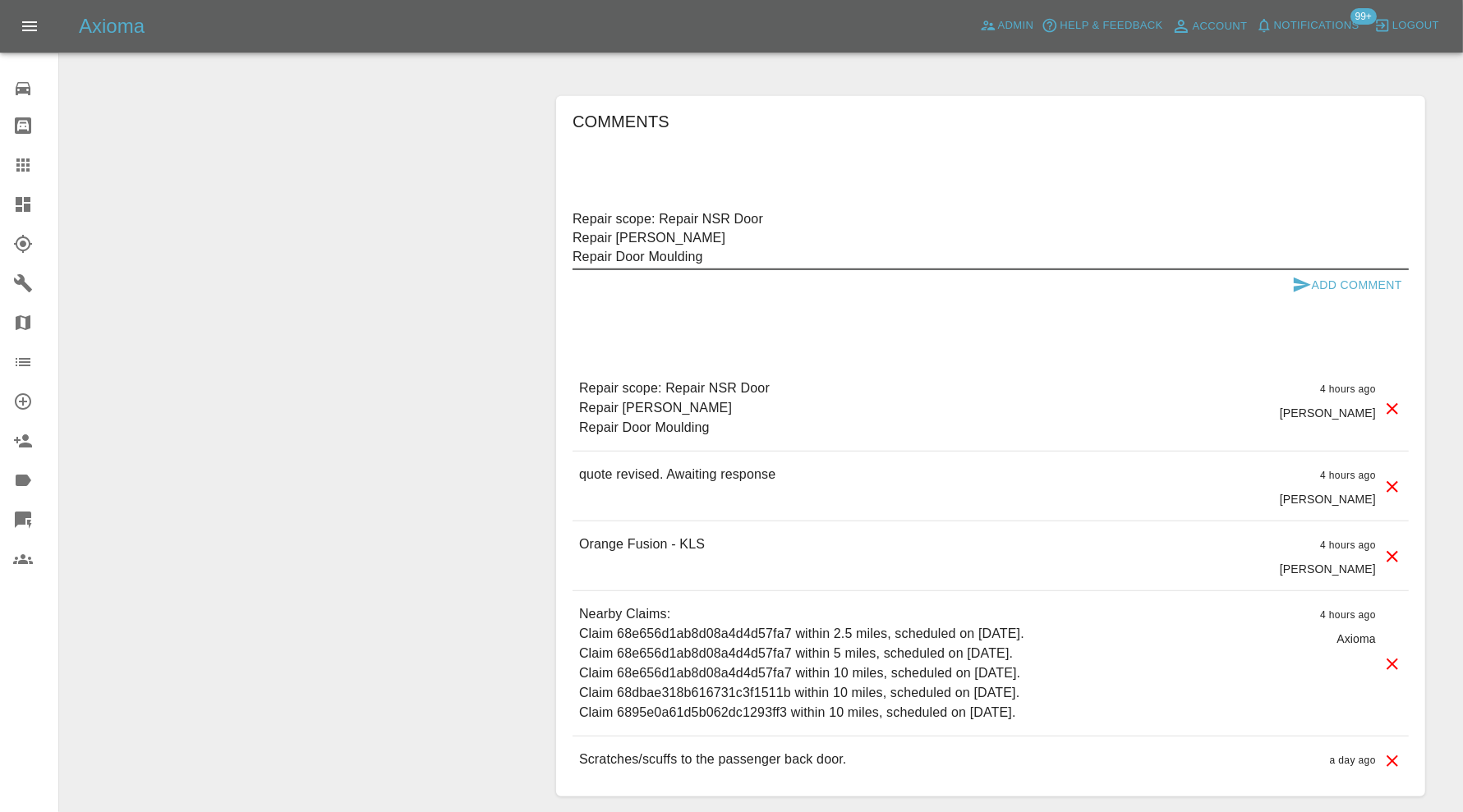
drag, startPoint x: 682, startPoint y: 235, endPoint x: 526, endPoint y: 233, distance: 156.0
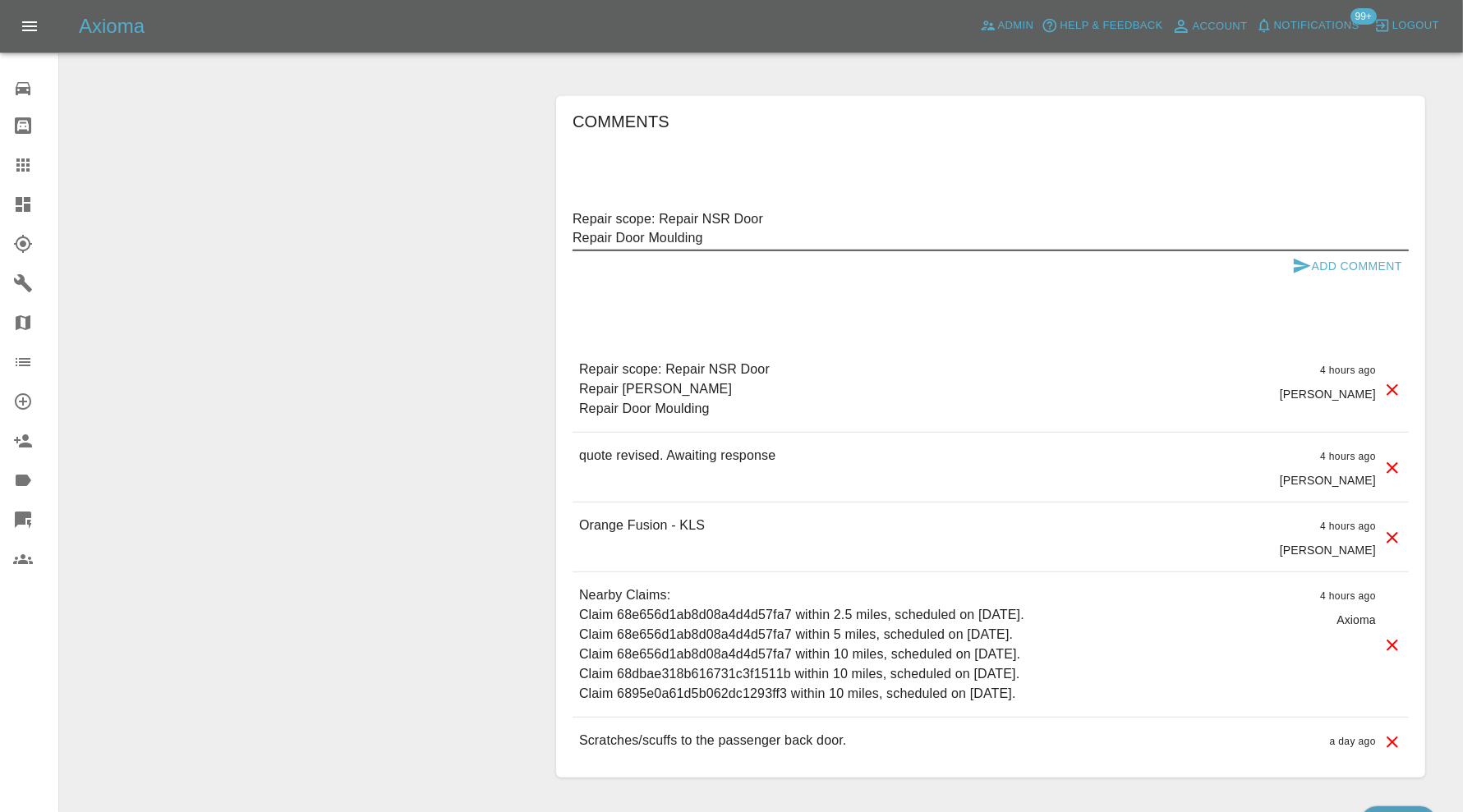
type textarea "Repair scope: Repair NSR Door Repair Door Moulding"
click at [1343, 261] on button "Add Comment" at bounding box center [1346, 266] width 123 height 31
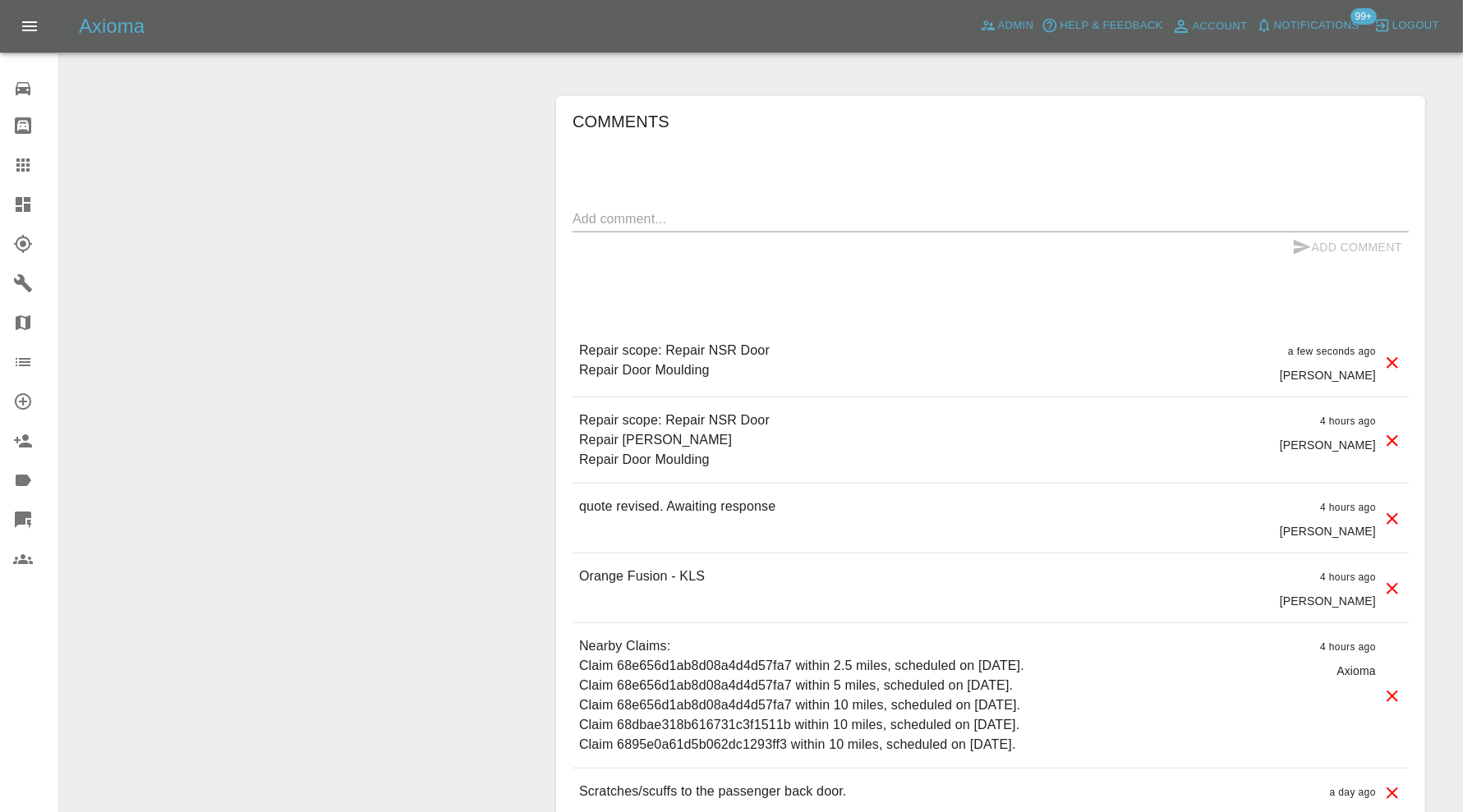
click at [1389, 425] on div at bounding box center [1392, 441] width 20 height 59
click at [1385, 432] on icon at bounding box center [1392, 442] width 20 height 20
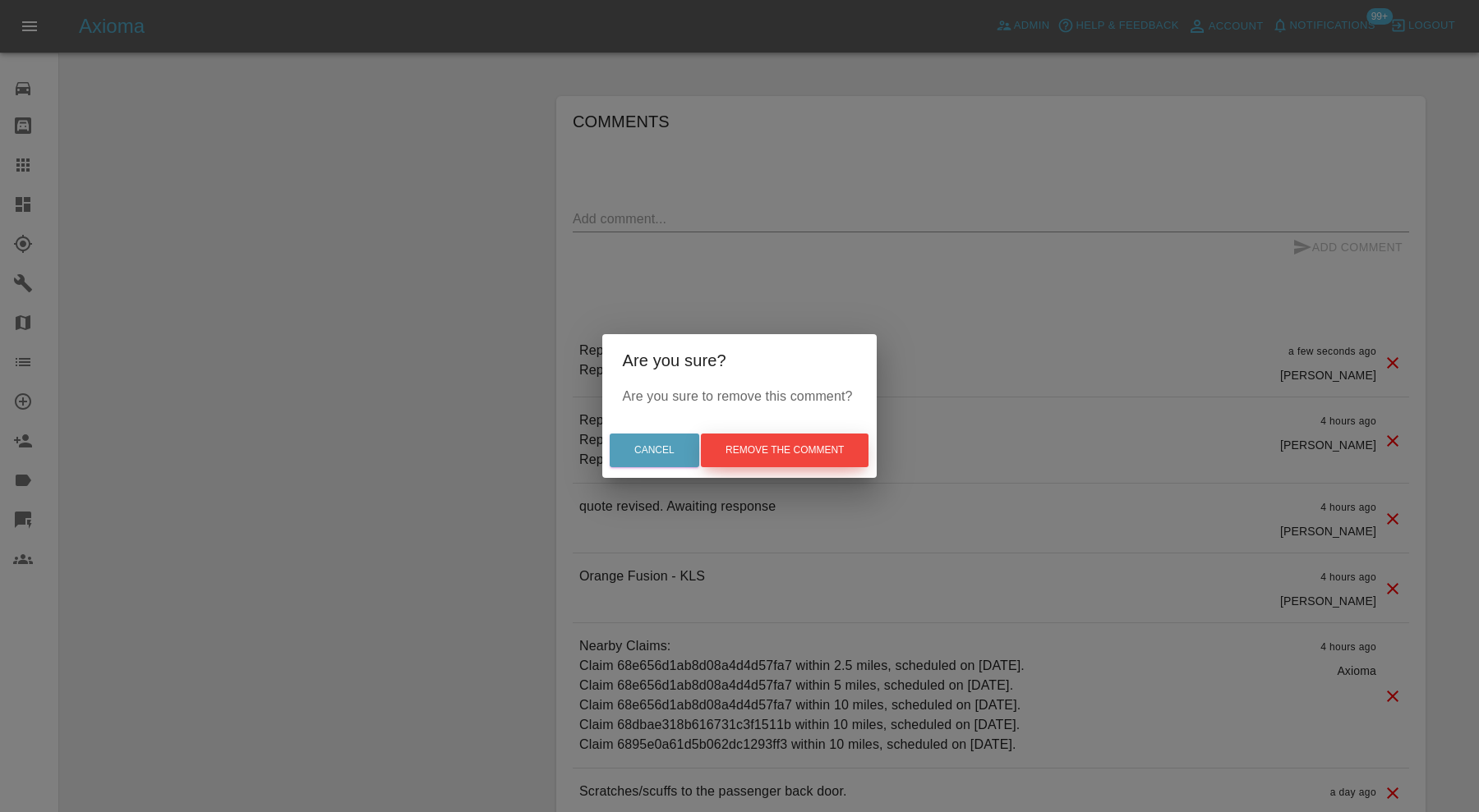
click at [797, 435] on button "Remove the comment" at bounding box center [784, 450] width 167 height 33
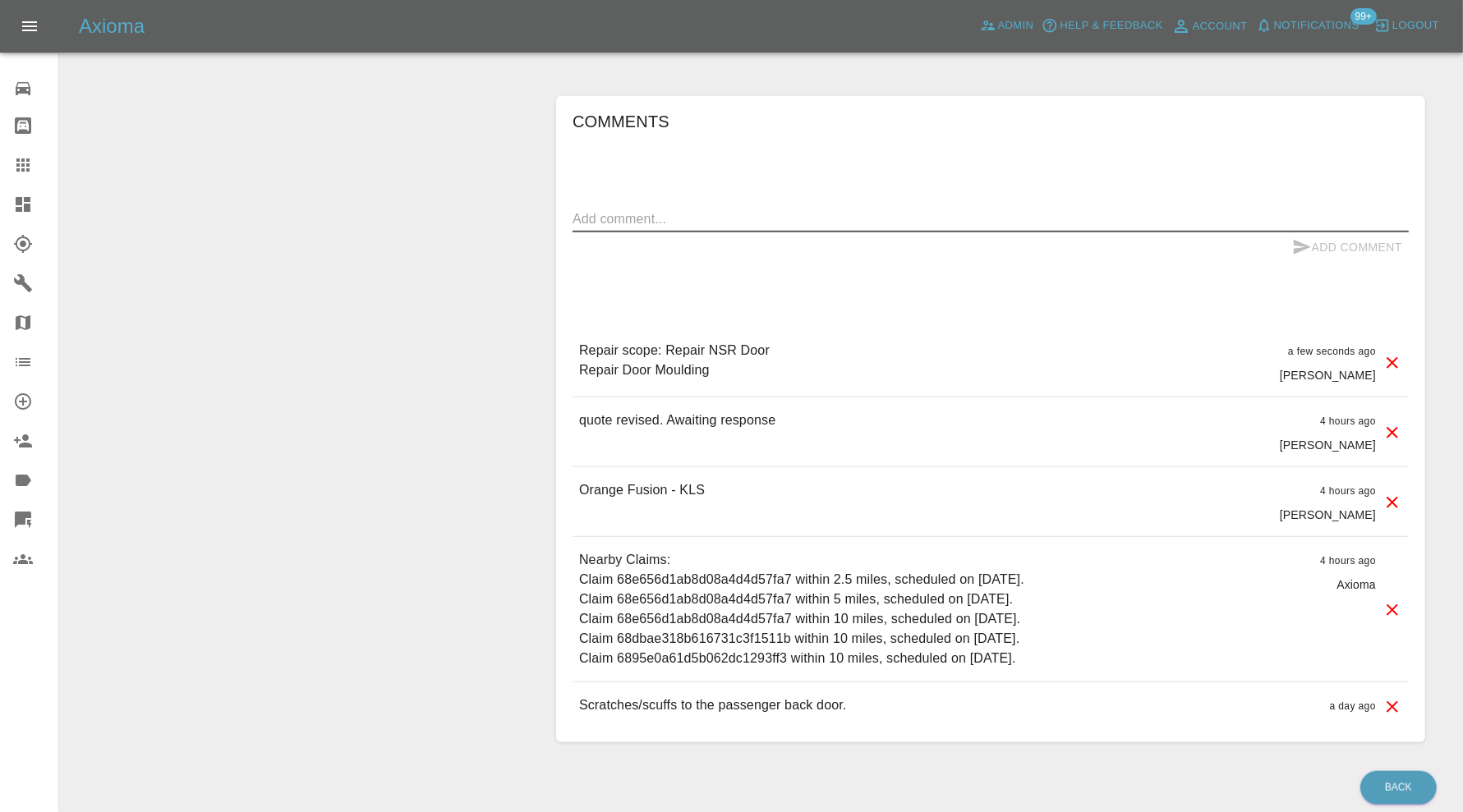
click at [704, 210] on textarea at bounding box center [991, 219] width 836 height 19
type textarea "t"
click at [700, 212] on textarea "Texture repair not rewquired" at bounding box center [991, 219] width 836 height 19
type textarea "Texture repair not required"
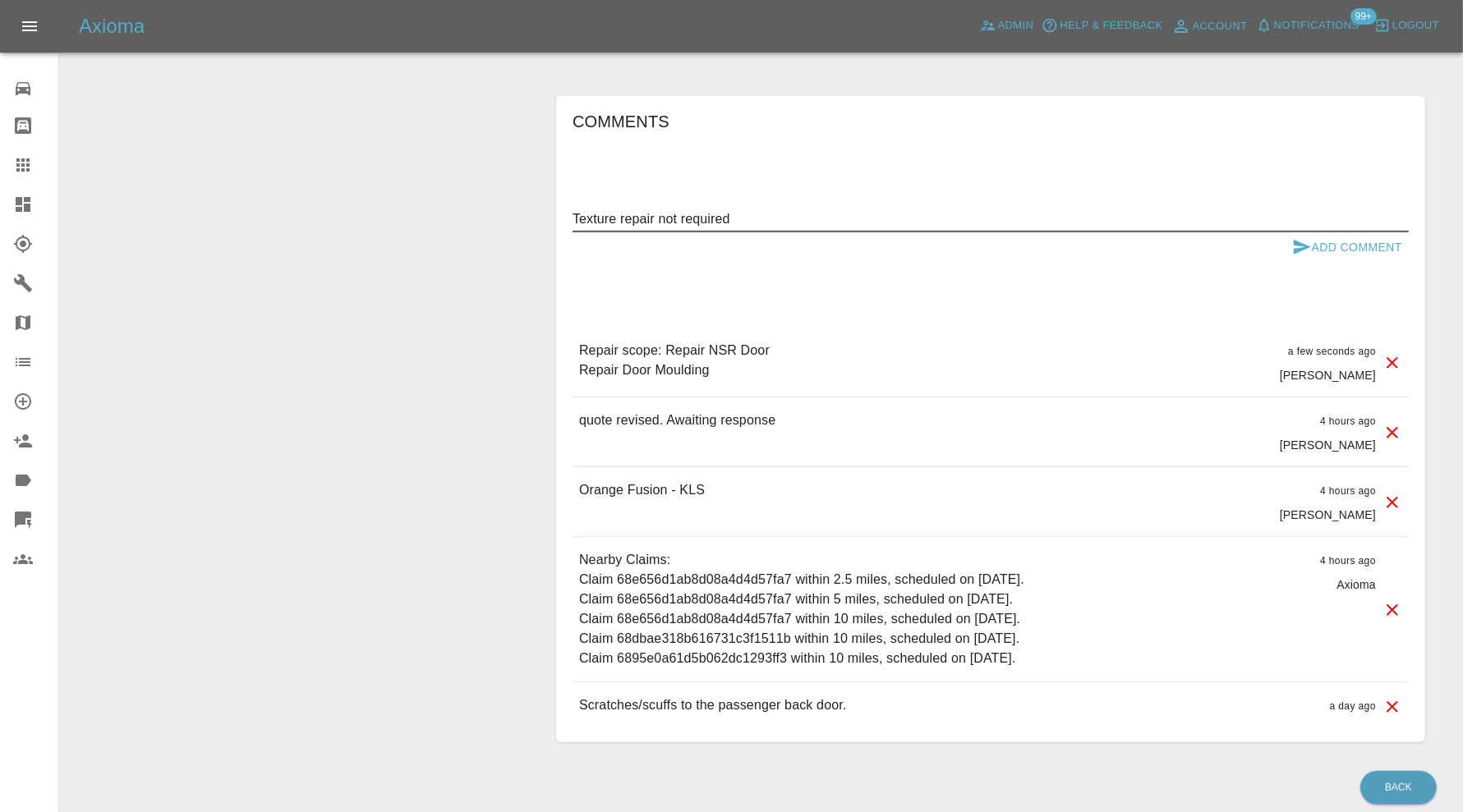
click at [1298, 243] on icon "submit" at bounding box center [1302, 247] width 20 height 20
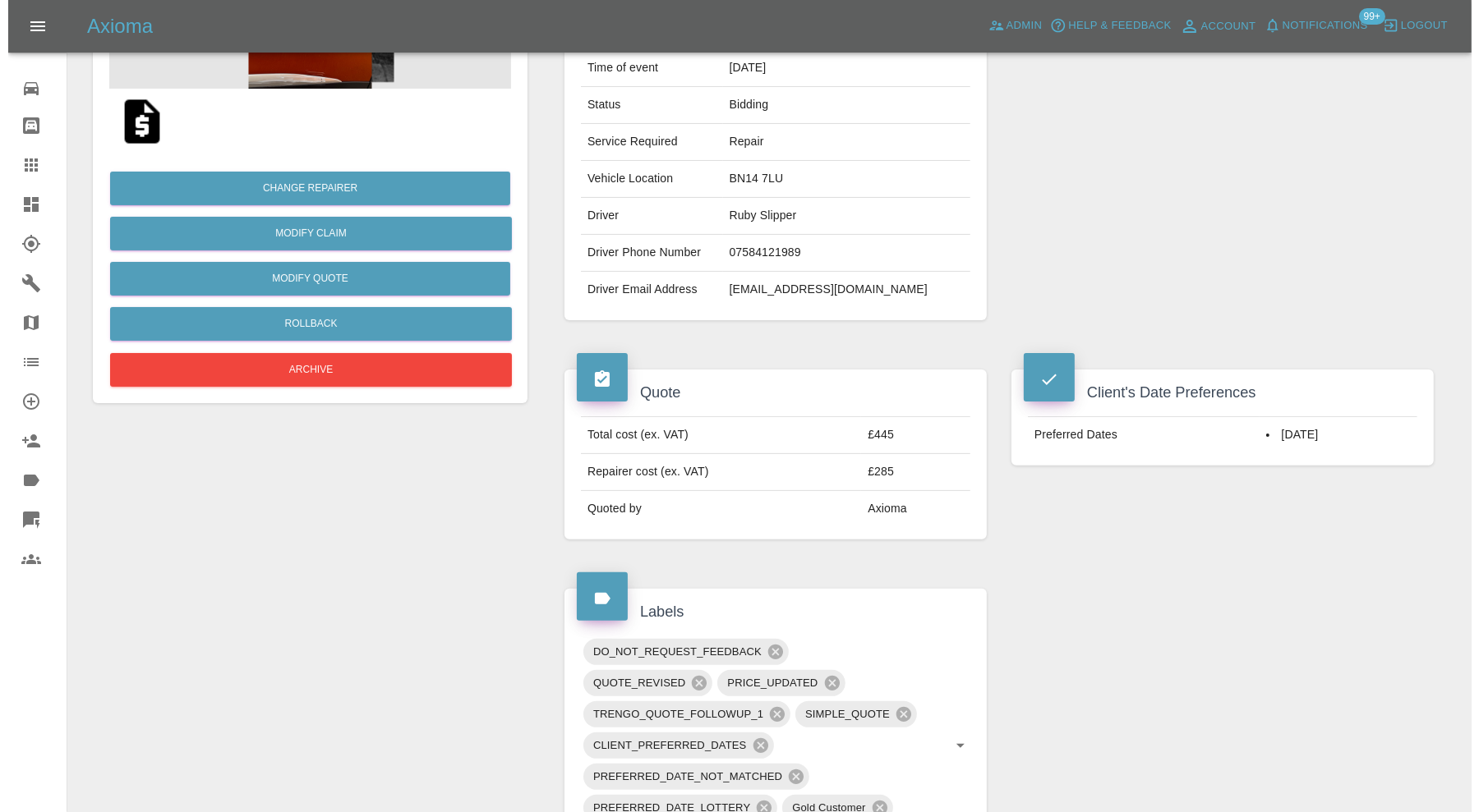
scroll to position [137, 0]
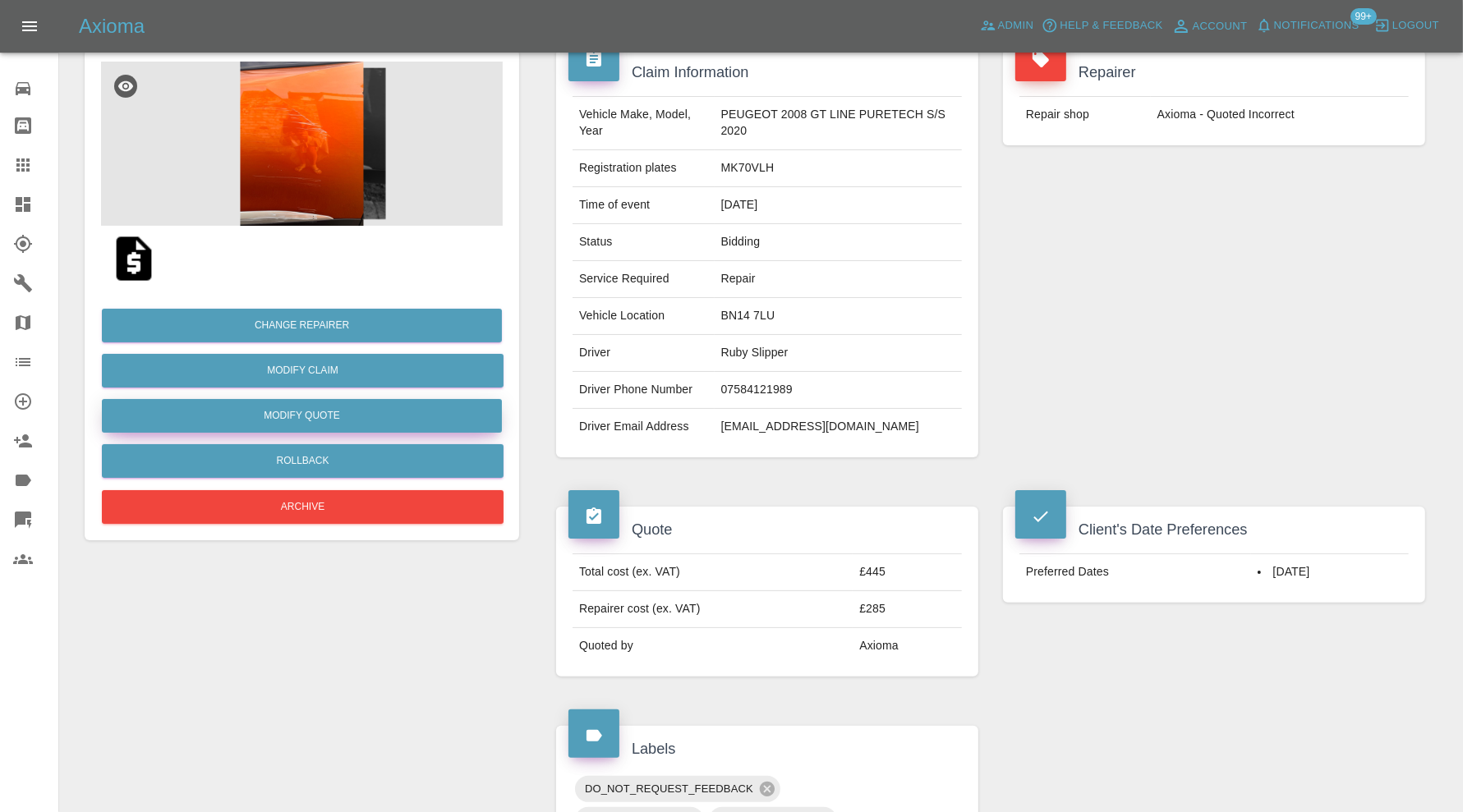
click at [350, 405] on button "Modify Quote" at bounding box center [301, 415] width 400 height 33
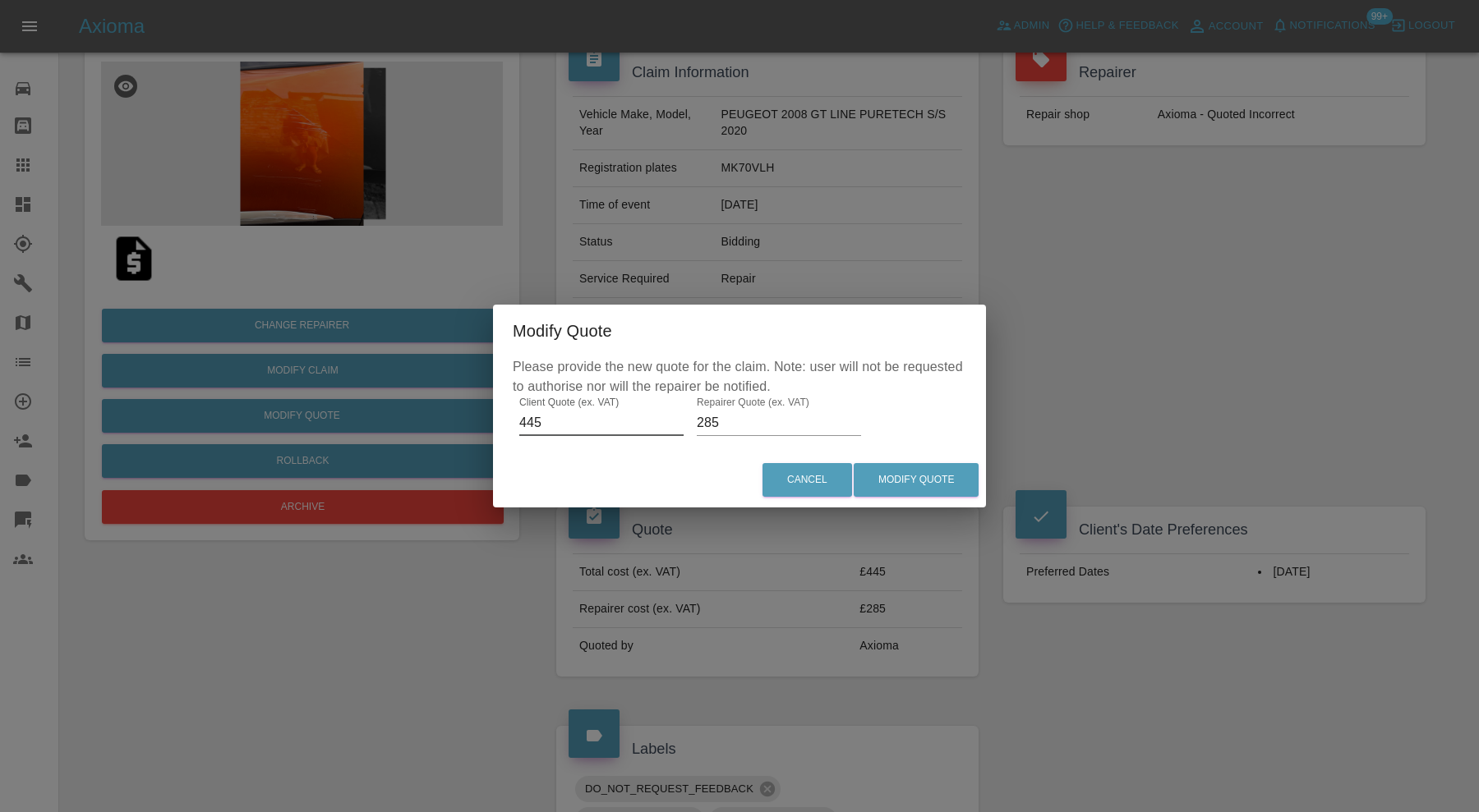
drag, startPoint x: 565, startPoint y: 429, endPoint x: 441, endPoint y: 430, distance: 124.0
click at [441, 430] on div "Modify Quote Please provide the new quote for the claim. Note: user will not be…" at bounding box center [740, 406] width 1479 height 812
type input "370"
click at [745, 421] on input "285" at bounding box center [779, 423] width 165 height 26
type input "270"
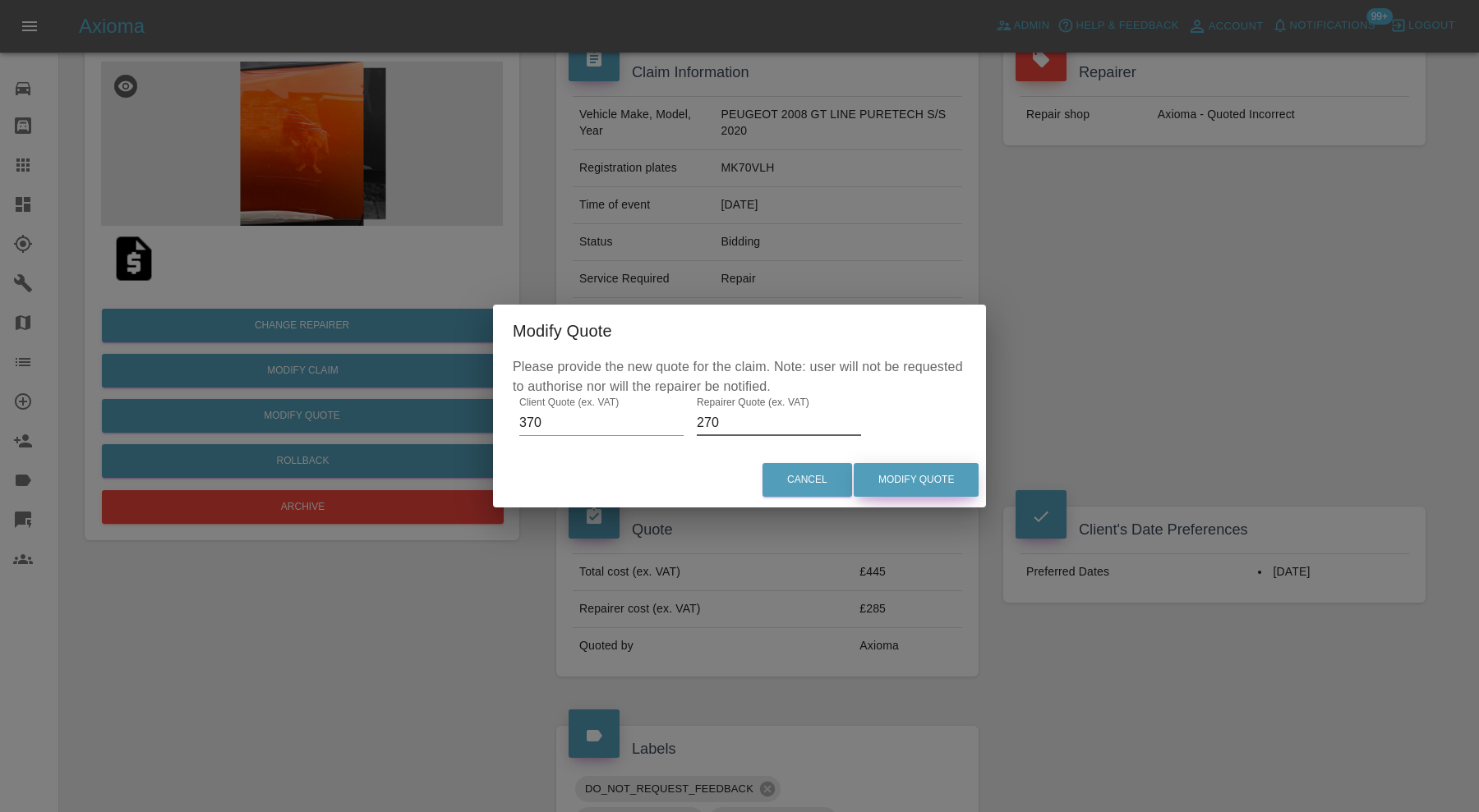
click at [869, 477] on button "Modify Quote" at bounding box center [916, 479] width 125 height 33
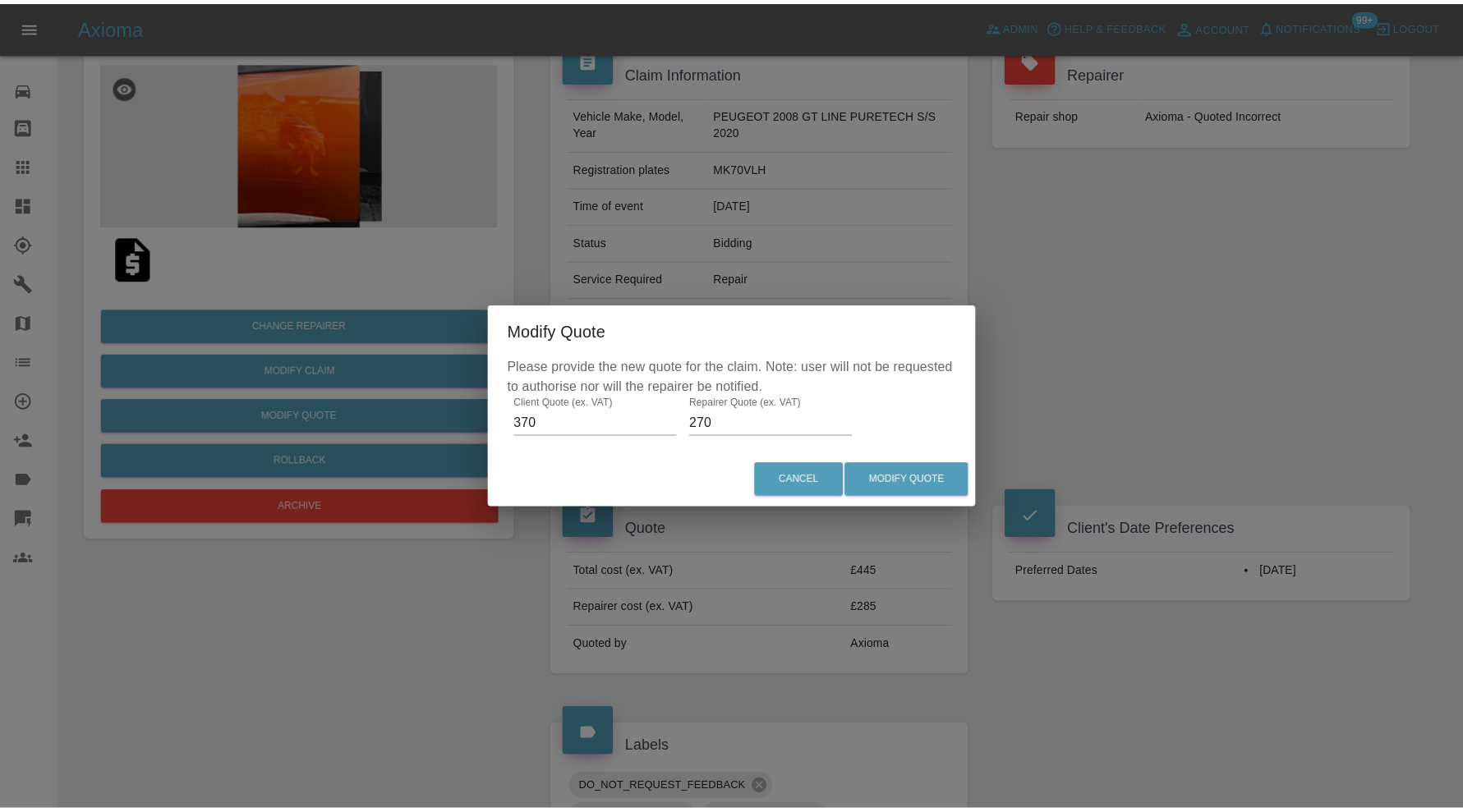
scroll to position [0, 0]
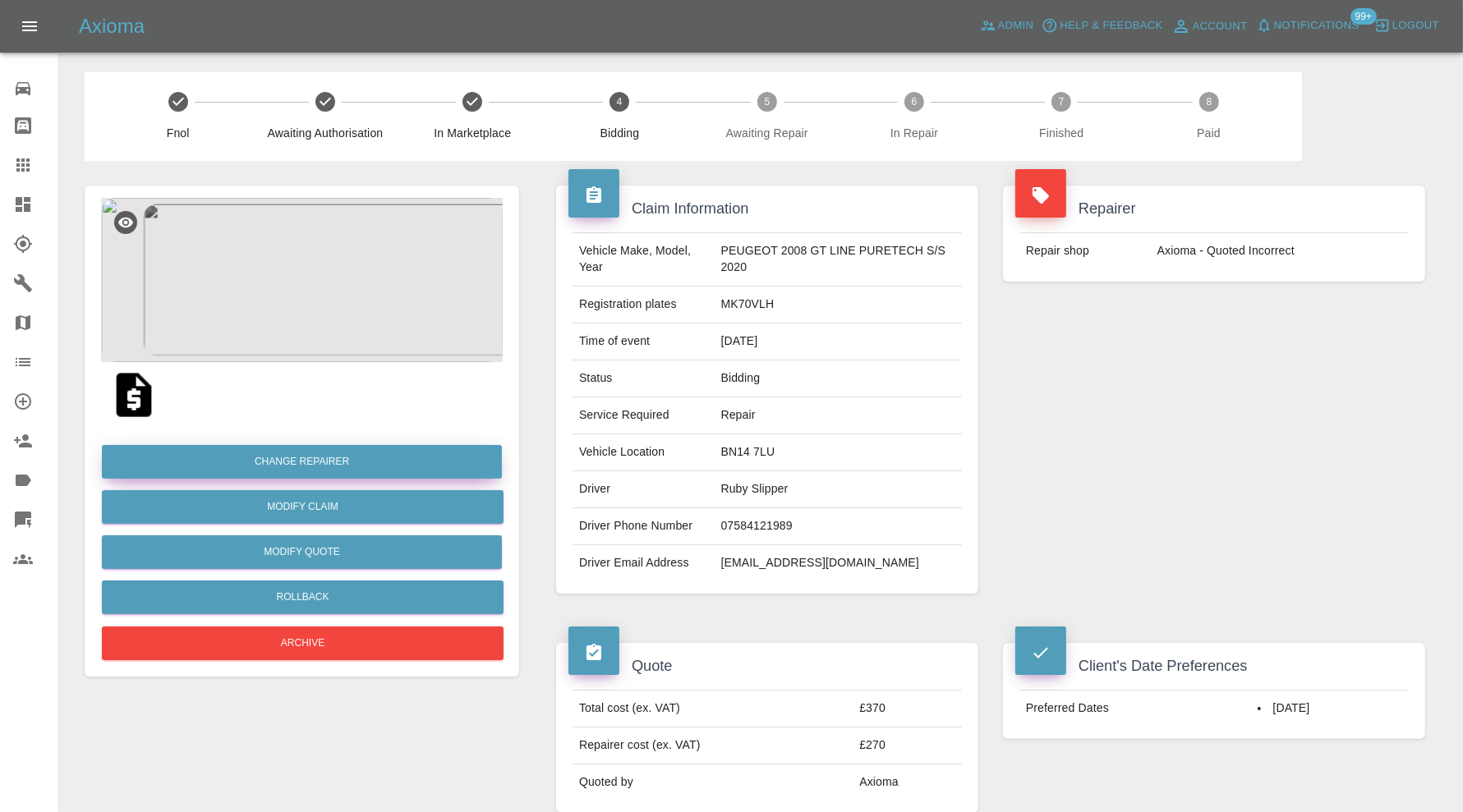
click at [355, 467] on button "Change Repairer" at bounding box center [301, 461] width 400 height 33
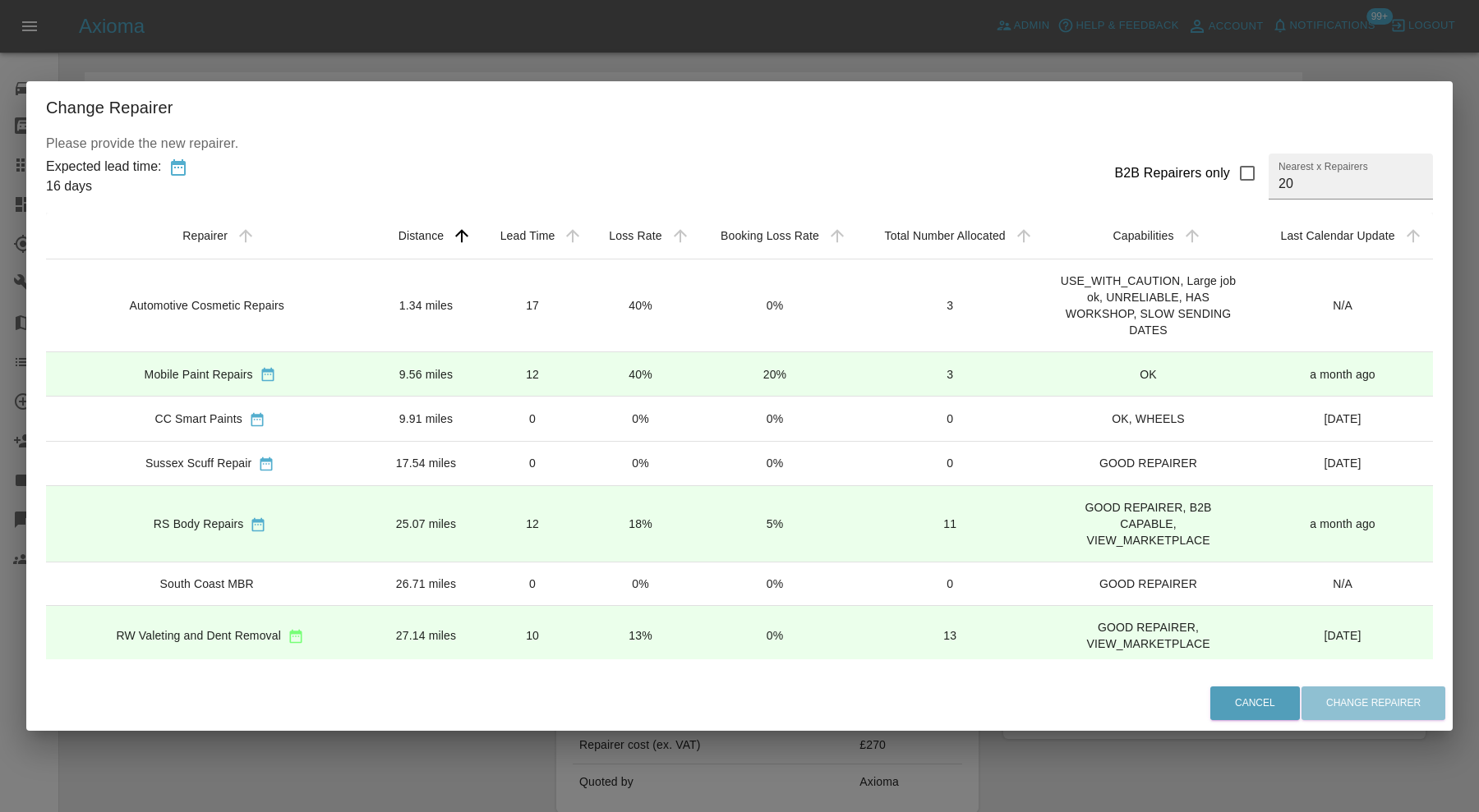
click at [479, 313] on td "17" at bounding box center [533, 305] width 109 height 93
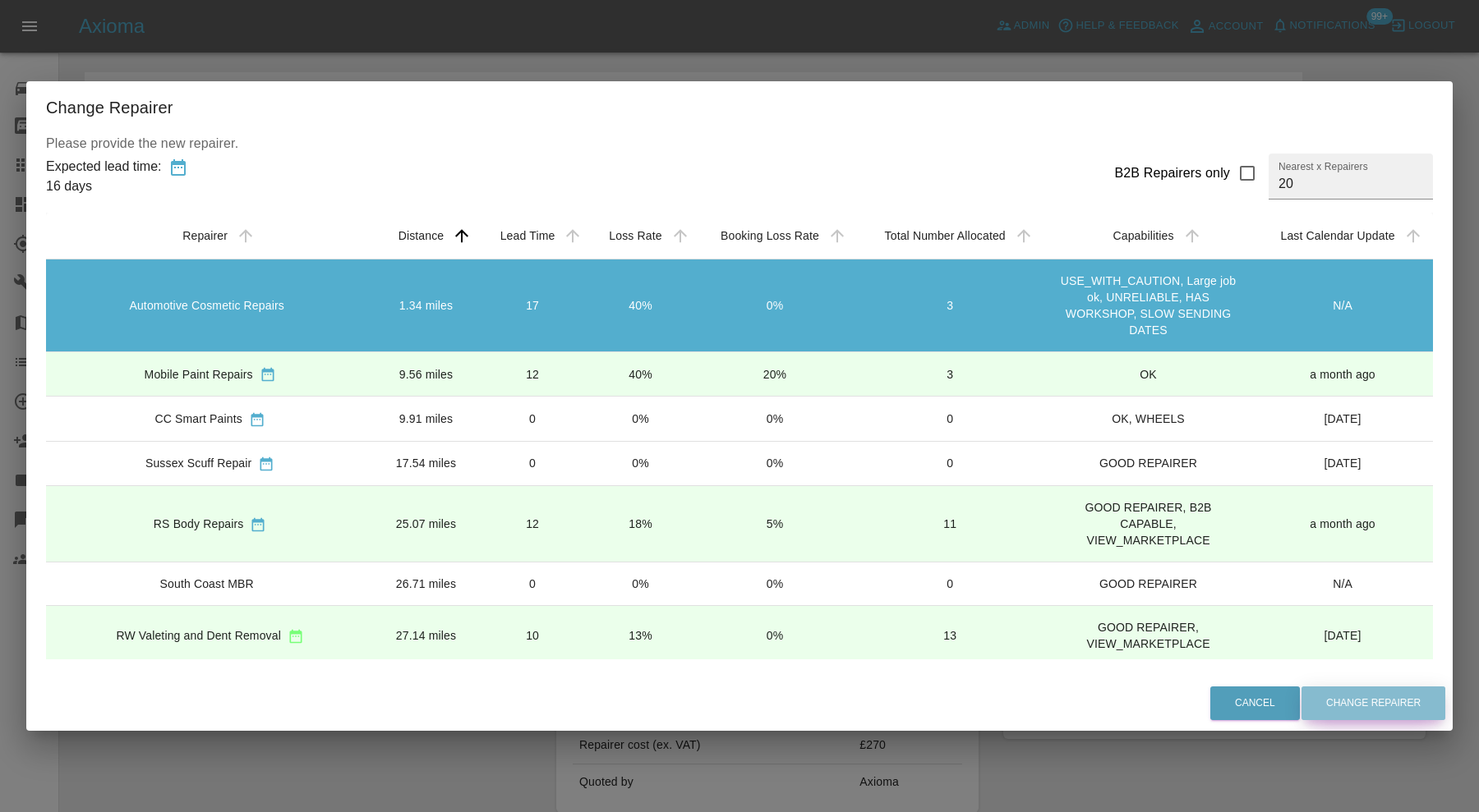
click at [1321, 711] on button "Change Repairer" at bounding box center [1374, 703] width 144 height 33
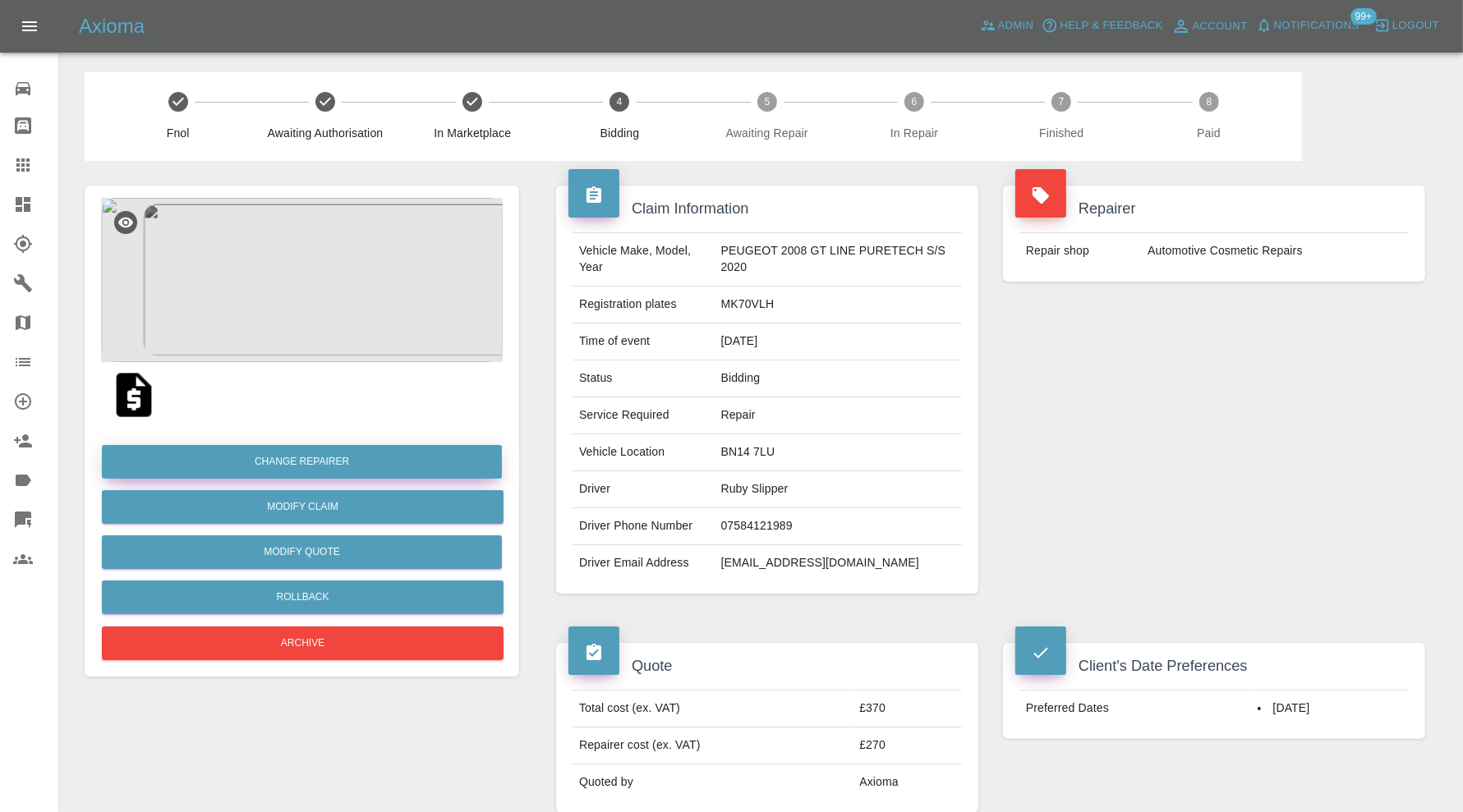
click at [370, 469] on button "Change Repairer" at bounding box center [301, 461] width 400 height 33
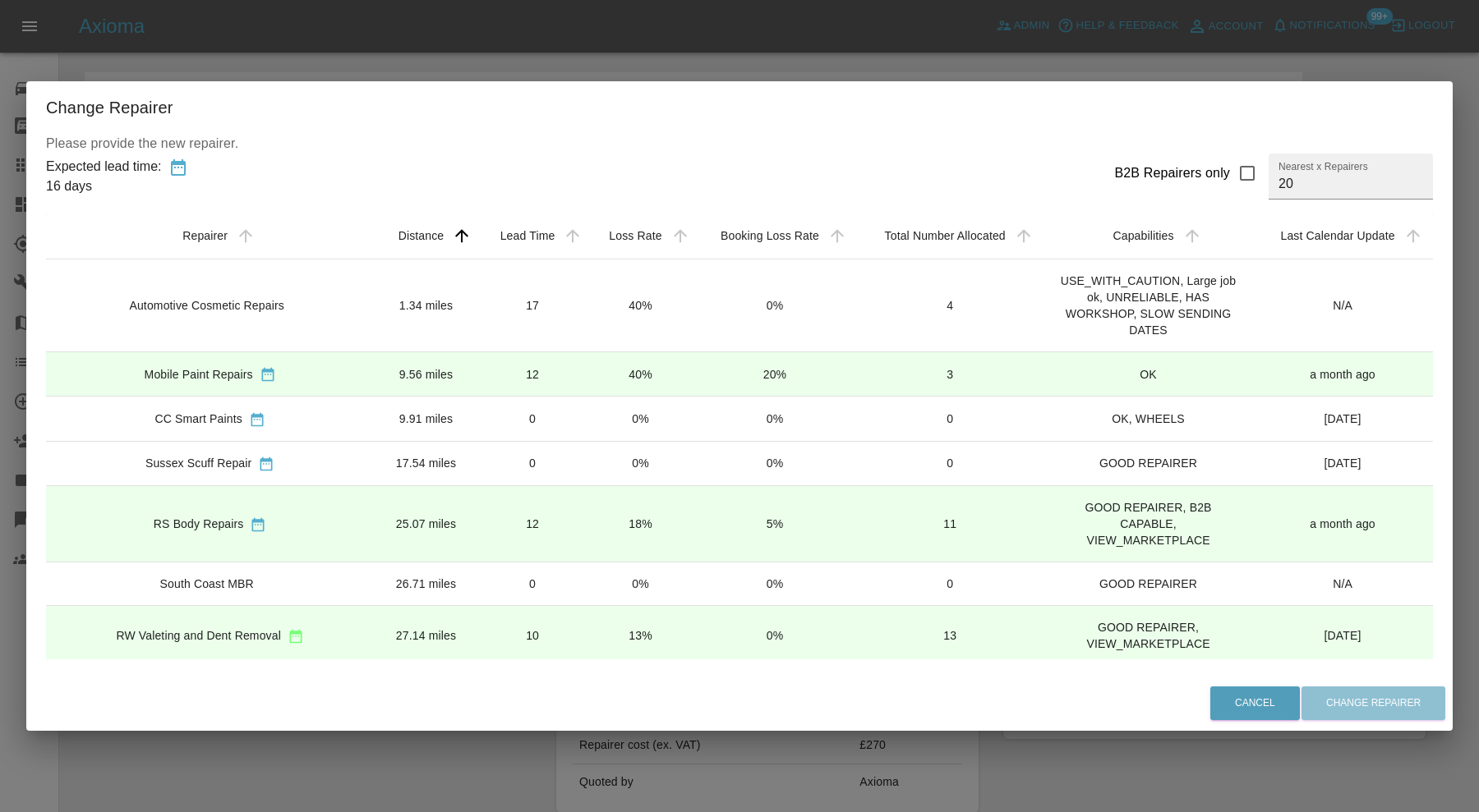
click at [485, 407] on td "0" at bounding box center [533, 418] width 109 height 44
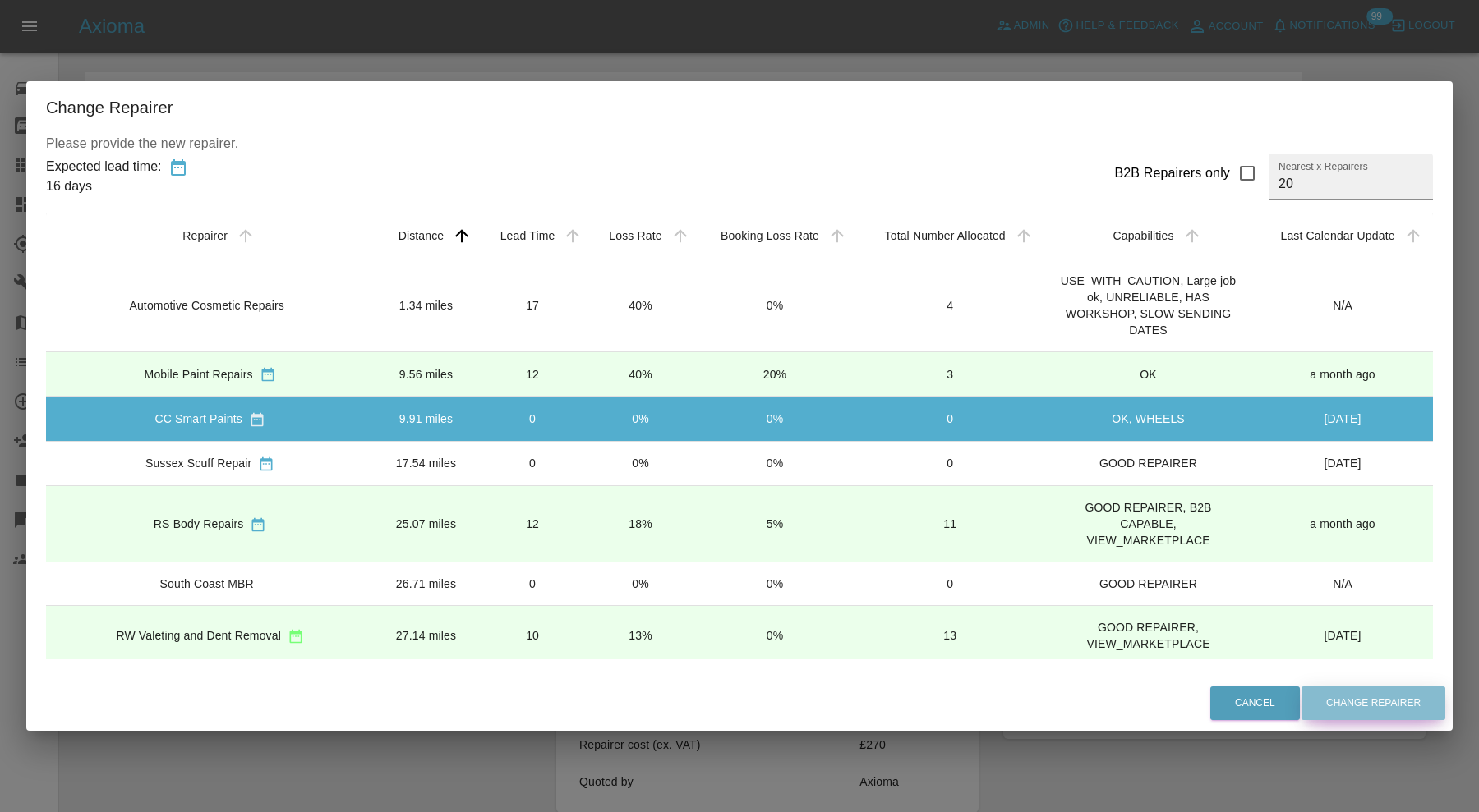
click at [1367, 695] on button "Change Repairer" at bounding box center [1374, 703] width 144 height 33
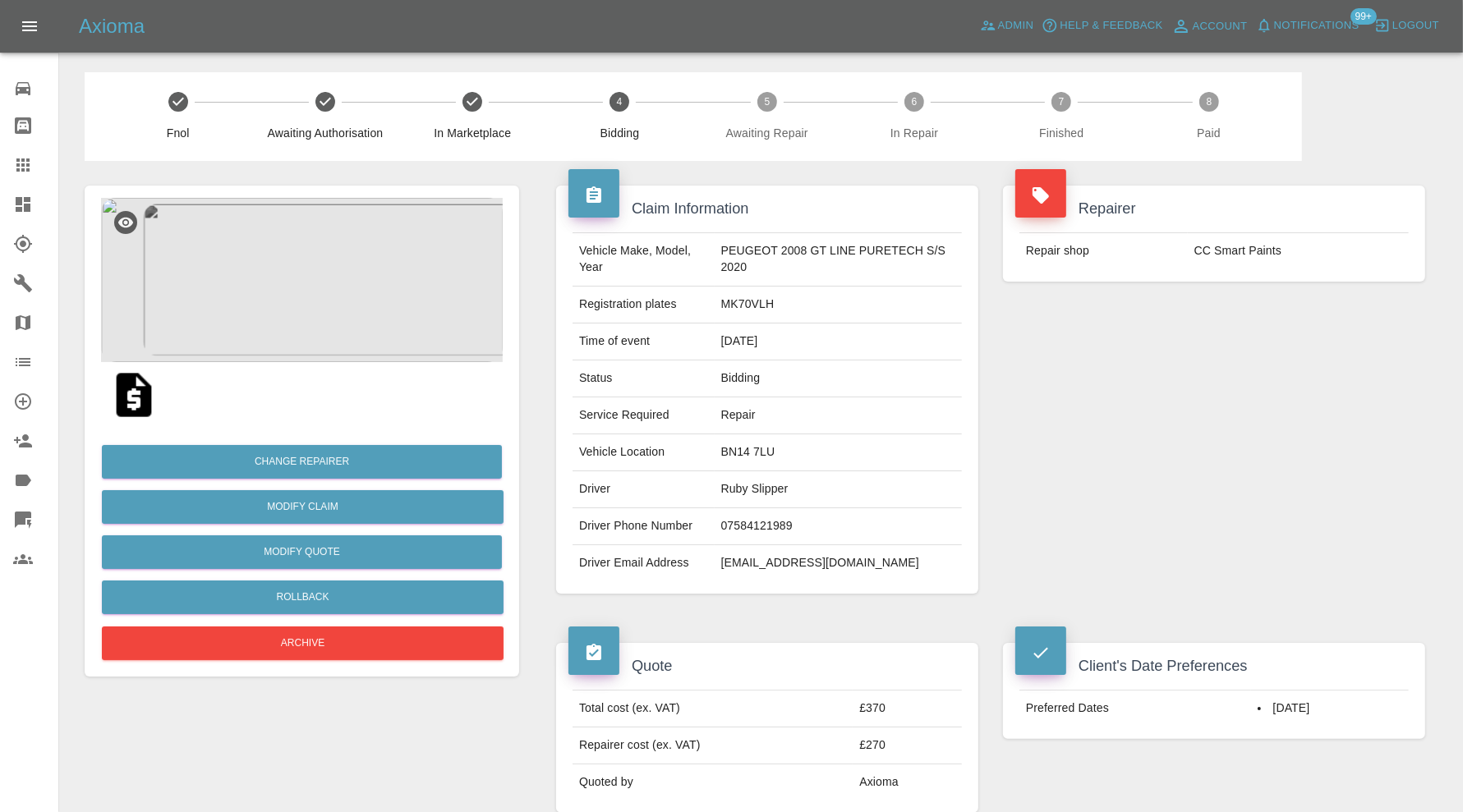
click at [17, 197] on icon at bounding box center [22, 204] width 14 height 14
